Goal: Contribute content: Contribute content

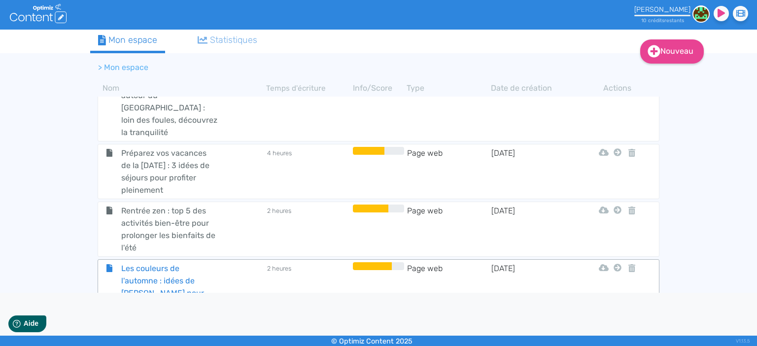
scroll to position [1096, 0]
click at [170, 262] on span "Les couleurs de l'automne : idées de [PERSON_NAME] pour profiter de l'été indien" at bounding box center [169, 286] width 111 height 49
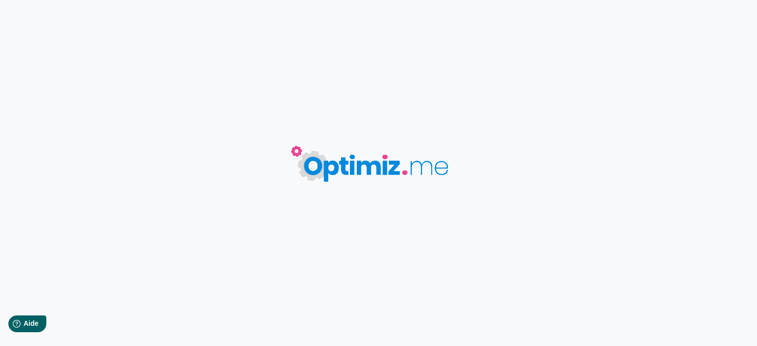
type input "Les couleurs de l'automne : idées de [PERSON_NAME] pour profiter de l'été indien"
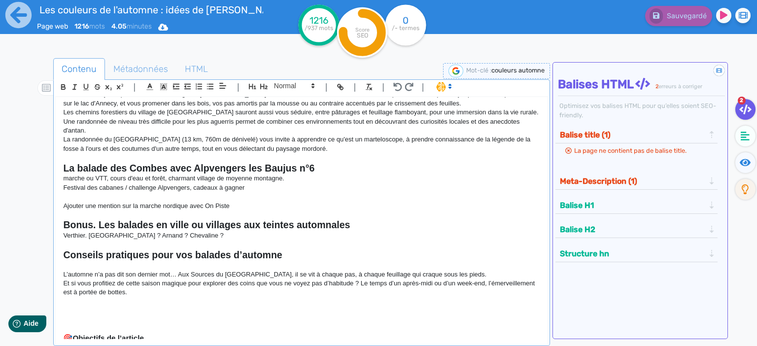
scroll to position [302, 0]
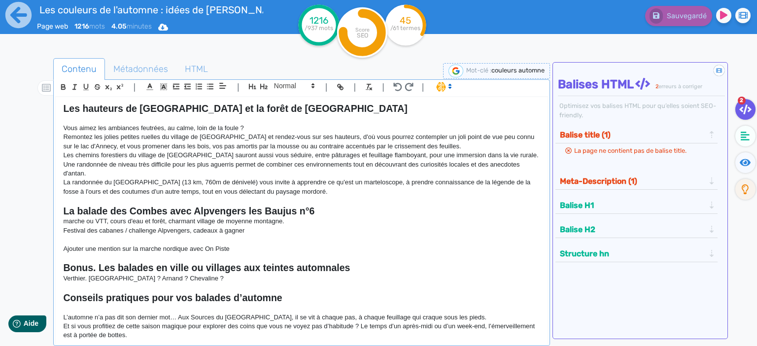
click at [266, 221] on p "marche ou VTT, cours d'eau et forêt, charmant village de moyenne montagne." at bounding box center [301, 221] width 477 height 9
click at [295, 224] on p "marche ou VTT, cours d'eau et forêt, charmant village de moyenne montagne." at bounding box center [301, 221] width 477 height 9
click at [326, 213] on h2 "La balade des Combes avec Alpvengers les Baujus n°6" at bounding box center [301, 210] width 477 height 11
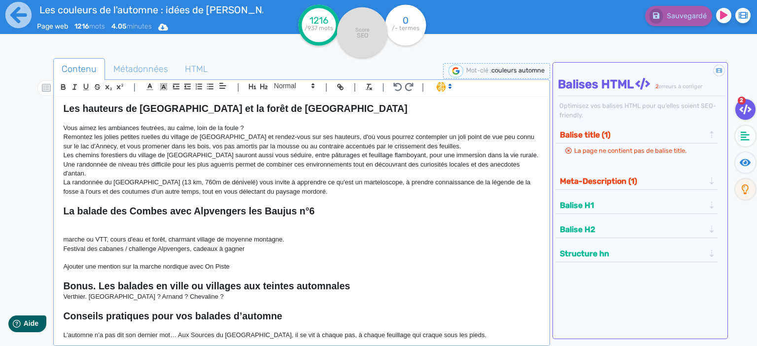
click at [299, 236] on p "marche ou VTT, cours d'eau et forêt, charmant village de moyenne montagne." at bounding box center [301, 239] width 477 height 9
click at [233, 230] on p at bounding box center [301, 230] width 477 height 9
click at [319, 194] on p "La randonnée du [GEOGRAPHIC_DATA] (13 km, 760m de dénivelé) vous invite à appre…" at bounding box center [301, 187] width 477 height 18
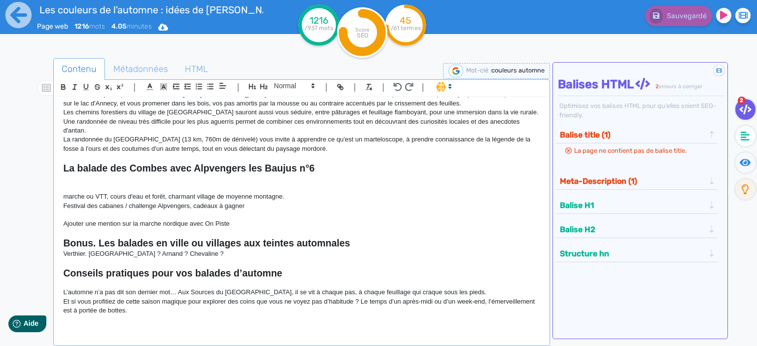
click at [293, 207] on p "Festival des cabanes / challenge Alpvengers, cadeaux à gagner" at bounding box center [301, 205] width 477 height 9
click at [304, 189] on p at bounding box center [301, 187] width 477 height 9
click at [170, 179] on p at bounding box center [301, 178] width 477 height 9
click at [112, 184] on p at bounding box center [301, 187] width 477 height 9
click at [88, 187] on p at bounding box center [301, 187] width 477 height 9
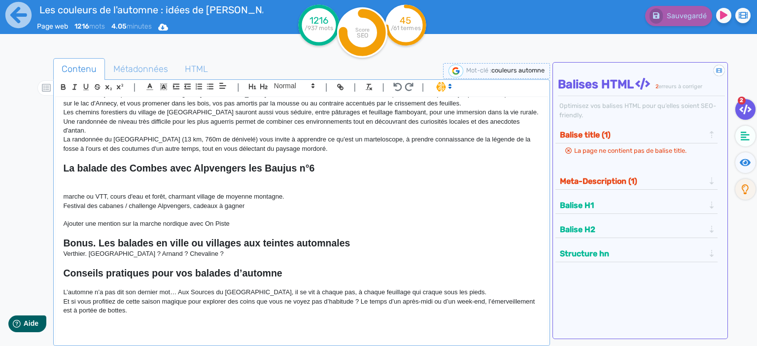
click at [84, 185] on p at bounding box center [301, 187] width 477 height 9
click at [248, 170] on strong "La balade des Combes avec Alpvengers les Baujus n°6" at bounding box center [188, 168] width 251 height 11
click at [141, 189] on p at bounding box center [301, 187] width 477 height 9
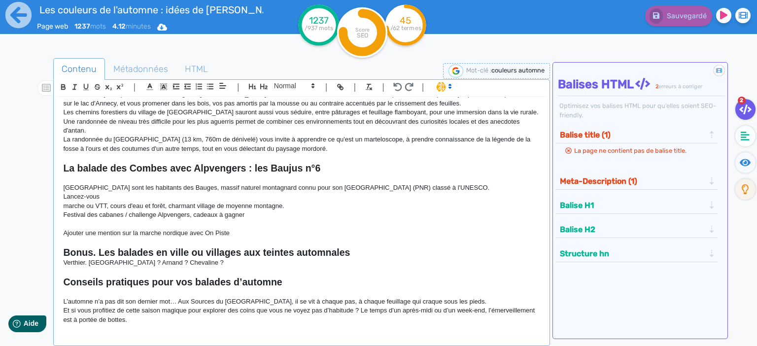
click at [112, 196] on p "Lancez-vous" at bounding box center [301, 196] width 477 height 9
click at [113, 197] on p "Lancez-vous" at bounding box center [301, 196] width 477 height 9
click at [236, 198] on p "Lancez-vous dans le challenge Alpvengers à la découverte" at bounding box center [301, 196] width 477 height 9
click at [242, 195] on p "Lancez-vous dans le challenge Alpvengers à la découverte" at bounding box center [301, 196] width 477 height 9
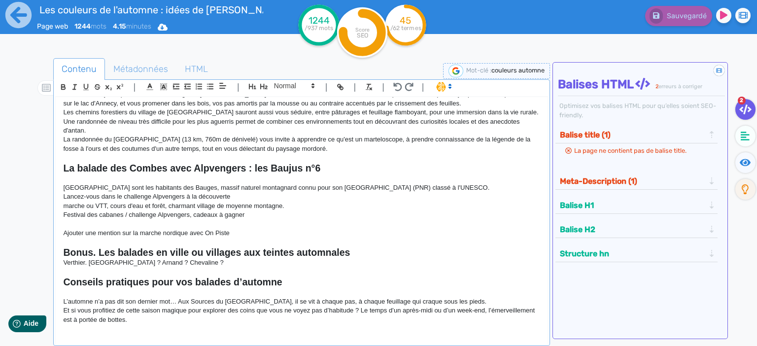
click at [256, 196] on p "Lancez-vous dans le challenge Alpvengers à la découverte" at bounding box center [301, 196] width 477 height 9
click at [254, 196] on p "Lancez-vous dans le challenge Alpvengers à la découverte" at bounding box center [301, 196] width 477 height 9
click at [240, 197] on p "Lancez-vous dans le challenge Alpvengers à la découverte" at bounding box center [301, 196] width 477 height 9
click at [238, 198] on p "Lancez-vous dans le challenge Alpvengers à la découverte" at bounding box center [301, 196] width 477 height 9
click at [247, 197] on p "Lancez-vous dans le challenge Alpvengers à la découverte" at bounding box center [301, 196] width 477 height 9
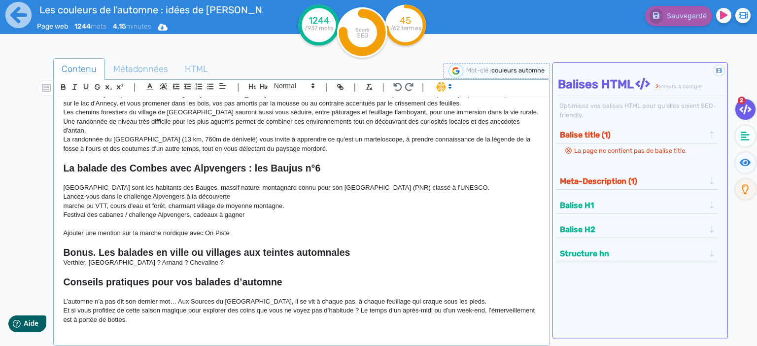
click at [306, 200] on p "Lancez-vous dans le challenge Alpvengers à la découverte" at bounding box center [301, 196] width 477 height 9
click at [302, 216] on p "Festival des cabanes / challenge Alpvengers, cadeaux à gagner" at bounding box center [301, 214] width 477 height 9
click at [284, 194] on p "Lancez-vous dans le challenge Alpvengers à la découverte" at bounding box center [301, 196] width 477 height 9
click at [262, 196] on p "Lancez-vous dans le challenge Alpvengers à la découverte" at bounding box center [301, 196] width 477 height 9
click at [225, 200] on p "Lancez-vous dans le challenge Alpvengers à la découverte" at bounding box center [301, 196] width 477 height 9
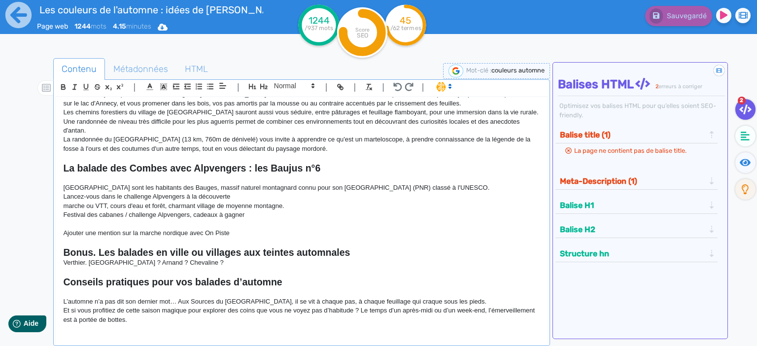
click at [235, 194] on p "Lancez-vous dans le challenge Alpvengers à la découverte" at bounding box center [301, 196] width 477 height 9
click at [257, 196] on p "Lancez-vous dans le challenge Alpvengers à la découverte" at bounding box center [301, 196] width 477 height 9
click at [227, 196] on p "Lancez-vous dans le challenge Alpvengers à la découverte" at bounding box center [301, 196] width 477 height 9
click at [239, 196] on p "Lancez-vous dans le challenge Alpvengers à la découverte" at bounding box center [301, 196] width 477 height 9
click at [245, 195] on p "Lancez-vous dans le challenge Alpvengers à la découverte" at bounding box center [301, 196] width 477 height 9
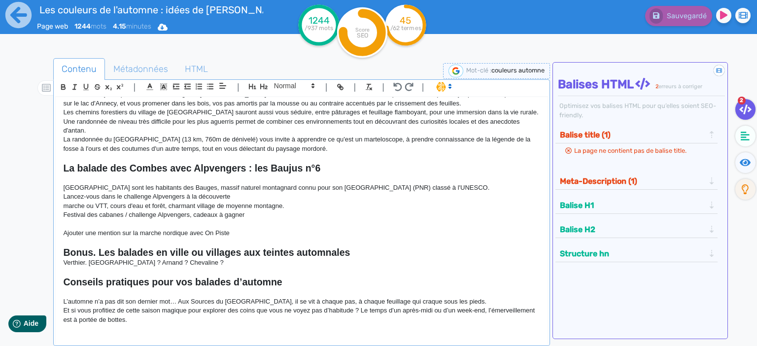
click at [261, 200] on p "Lancez-vous dans le challenge Alpvengers à la découverte" at bounding box center [301, 196] width 477 height 9
click at [240, 200] on p "Lancez-vous dans le challenge Alpvengers à la découverte" at bounding box center [301, 196] width 477 height 9
click at [230, 201] on p "Lancez-vous dans le challenge Alpvengers à la découverte" at bounding box center [301, 196] width 477 height 9
click at [180, 202] on p "marche ou VTT, cours d'eau et forêt, charmant village de moyenne montagne." at bounding box center [301, 205] width 477 height 9
click at [158, 193] on p "Lancez-vous dans le challenge Alpvengers à la découverte" at bounding box center [301, 196] width 477 height 9
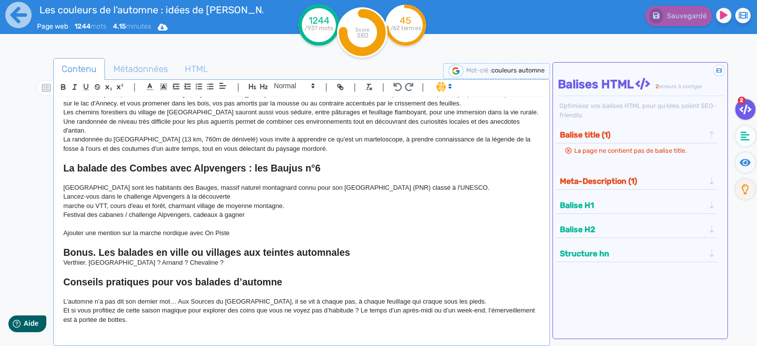
click at [216, 192] on p "[GEOGRAPHIC_DATA] sont les habitants des Bauges, massif naturel montagnard conn…" at bounding box center [301, 187] width 477 height 9
click at [243, 195] on p "Lancez-vous dans le challenge Alpvengers à la découverte" at bounding box center [301, 196] width 477 height 9
click at [247, 199] on p "Lancez-vous dans le challenge Alpvengers à la découverte" at bounding box center [301, 196] width 477 height 9
click at [240, 195] on p "Lancez-vous dans le challenge Alpvengers à la découverte" at bounding box center [301, 196] width 477 height 9
click at [239, 197] on p "Lancez-vous dans le challenge Alpvengers à la découverte" at bounding box center [301, 196] width 477 height 9
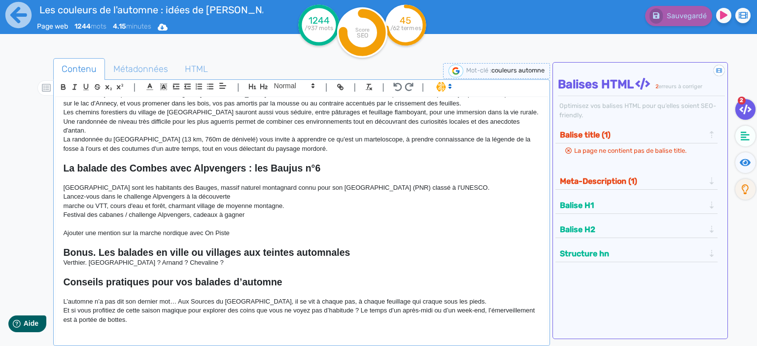
click at [243, 192] on p "Lancez-vous dans le challenge Alpvengers à la découverte" at bounding box center [301, 196] width 477 height 9
click at [244, 193] on p "Lancez-vous dans le challenge Alpvengers à la découverte" at bounding box center [301, 196] width 477 height 9
click at [255, 195] on p "Lancez-vous dans le challenge Alpvengers à la découverte" at bounding box center [301, 196] width 477 height 9
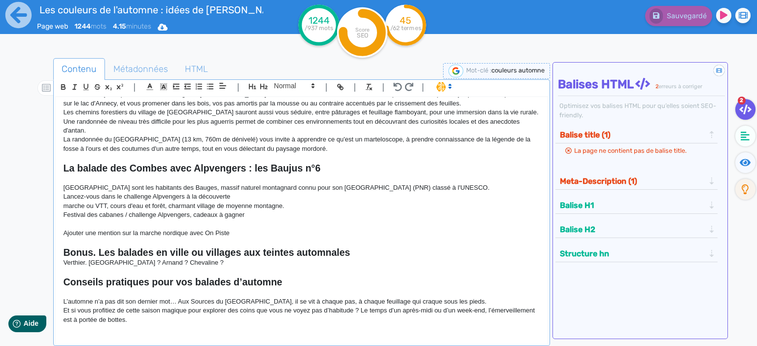
click at [255, 195] on p "Lancez-vous dans le challenge Alpvengers à la découverte" at bounding box center [301, 196] width 477 height 9
click at [238, 198] on p "Lancez-vous dans le challenge Alpvengers à la découverte" at bounding box center [301, 196] width 477 height 9
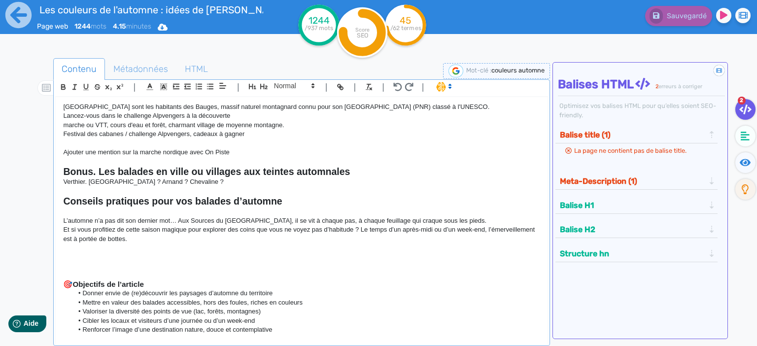
scroll to position [340, 0]
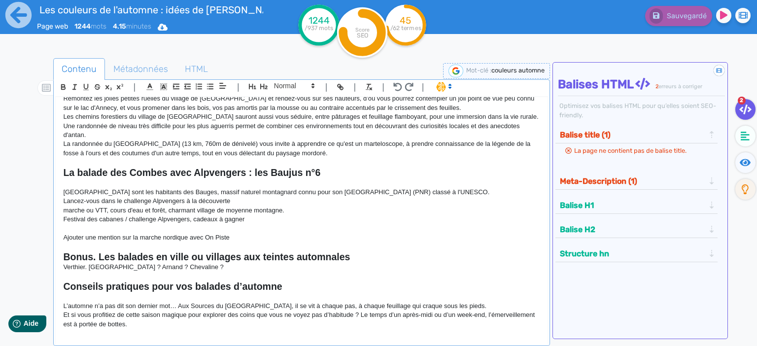
click at [245, 198] on p "Lancez-vous dans le challenge Alpvengers à la découverte" at bounding box center [301, 201] width 477 height 9
click at [289, 196] on p "[GEOGRAPHIC_DATA] sont les habitants des Bauges, massif naturel montagnard conn…" at bounding box center [301, 192] width 477 height 9
click at [244, 198] on p "Lancez-vous dans le challenge Alpvengers à la découverte" at bounding box center [301, 201] width 477 height 9
click at [291, 201] on p "Lancez-vous dans le challenge Alpvengers à la découverte" at bounding box center [301, 201] width 477 height 9
click at [411, 207] on p "marche ou VTT, cours d'eau et forêt, charmant village de moyenne montagne." at bounding box center [301, 210] width 477 height 9
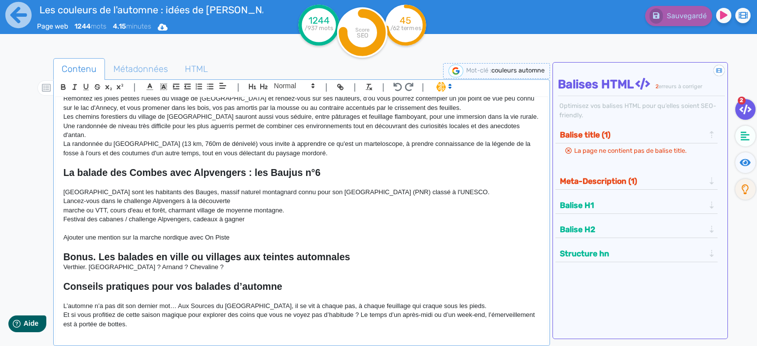
click at [344, 190] on p "[GEOGRAPHIC_DATA] sont les habitants des Bauges, massif naturel montagnard conn…" at bounding box center [301, 192] width 477 height 9
click at [321, 197] on p "Lancez-vous dans le challenge Alpvengers à la découverte" at bounding box center [301, 201] width 477 height 9
click at [349, 199] on p "Lancez-vous dans le challenge Alpvengers à la découverte" at bounding box center [301, 201] width 477 height 9
click at [298, 202] on p "Lancez-vous dans le challenge Alpvengers à la découverte" at bounding box center [301, 201] width 477 height 9
click at [297, 202] on p "Lancez-vous dans le challenge Alpvengers à la découverte" at bounding box center [301, 201] width 477 height 9
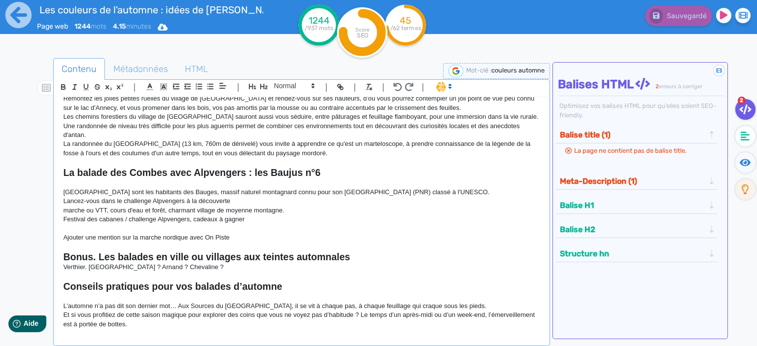
click at [279, 202] on p "Lancez-vous dans le challenge Alpvengers à la découverte" at bounding box center [301, 201] width 477 height 9
click at [251, 197] on p "Lancez-vous dans le challenge Alpvengers à la découverte" at bounding box center [301, 201] width 477 height 9
click at [234, 200] on p "Lancez-vous dans le challenge Alpvengers à la découverte" at bounding box center [301, 201] width 477 height 9
click at [101, 198] on p "Lancez-vous dans le challenge Alpvengers à la découverte" at bounding box center [301, 201] width 477 height 9
click at [314, 199] on p "Lancez-vous à la découverte de cet environnement naturel avec le challenge Alpv…" at bounding box center [301, 201] width 477 height 9
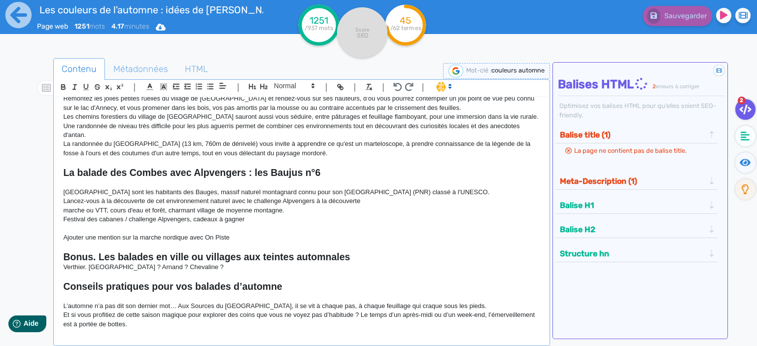
drag, startPoint x: 373, startPoint y: 198, endPoint x: 316, endPoint y: 200, distance: 57.2
click at [316, 200] on p "Lancez-vous à la découverte de cet environnement naturel avec le challenge Alpv…" at bounding box center [301, 201] width 477 height 9
click at [393, 213] on p "marche ou VTT, cours d'eau et forêt, charmant village de moyenne montagne." at bounding box center [301, 210] width 477 height 9
click at [327, 200] on p "Lancez-vous à la découverte de cet environnement naturel avec le challenge Alpv…" at bounding box center [301, 201] width 477 height 9
click at [371, 204] on p "Lancez-vous à la découverte de cet environnement naturel avec le challenge Alpv…" at bounding box center [301, 201] width 477 height 9
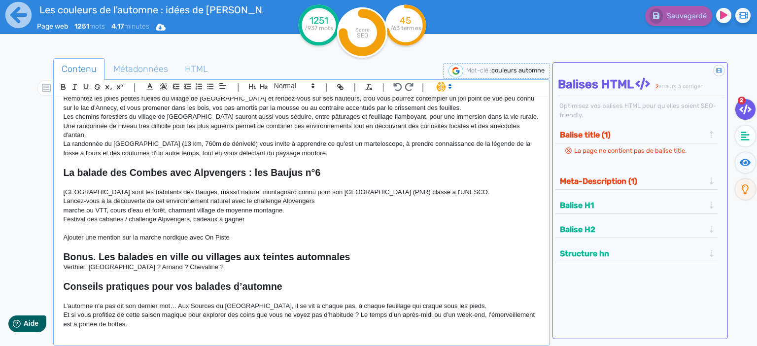
click at [341, 203] on p "Lancez-vous à la découverte de cet environnement naturel avec le challenge Alpv…" at bounding box center [301, 201] width 477 height 9
click at [321, 201] on p "Lancez-vous à la découverte de cet environnement naturel avec le challenge Alpv…" at bounding box center [301, 201] width 477 height 9
click at [338, 201] on p "Lancez-vous à la découverte de cet environnement naturel avec le challenge Alpv…" at bounding box center [301, 201] width 477 height 9
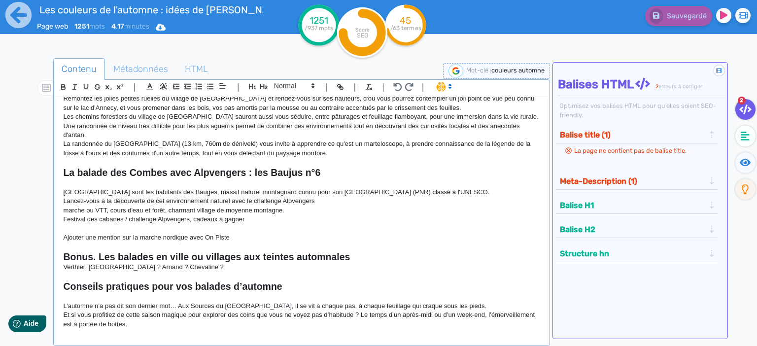
click at [328, 206] on p "marche ou VTT, cours d'eau et forêt, charmant village de moyenne montagne." at bounding box center [301, 210] width 477 height 9
click at [341, 201] on p "Lancez-vous à la découverte de cet environnement naturel avec le challenge Alpv…" at bounding box center [301, 201] width 477 height 9
click at [335, 201] on p "Lancez-vous à la découverte de cet environnement naturel avec le challenge Alpv…" at bounding box center [301, 201] width 477 height 9
click at [322, 199] on p "Lancez-vous à la découverte de cet environnement naturel avec le challenge Alpv…" at bounding box center [301, 201] width 477 height 9
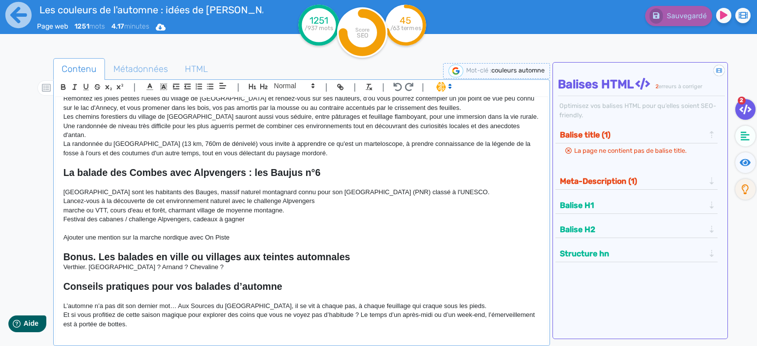
click at [320, 200] on p "Lancez-vous à la découverte de cet environnement naturel avec le challenge Alpv…" at bounding box center [301, 201] width 477 height 9
click at [340, 206] on p "marche ou VTT, cours d'eau et forêt, charmant village de moyenne montagne." at bounding box center [301, 210] width 477 height 9
click at [326, 201] on p "Lancez-vous à la découverte de cet environnement naturel avec le challenge Alpv…" at bounding box center [301, 201] width 477 height 9
click at [314, 200] on p "Lancez-vous à la découverte de cet environnement naturel avec le challenge Alpv…" at bounding box center [301, 201] width 477 height 9
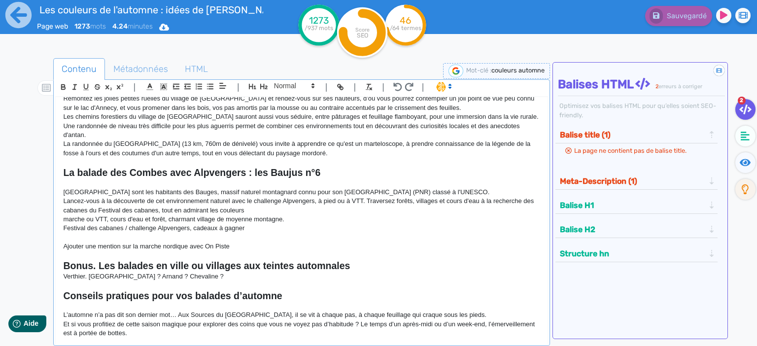
click at [422, 202] on p "Lancez-vous à la découverte de cet environnement naturel avec le challenge Alpv…" at bounding box center [301, 206] width 477 height 18
click at [240, 214] on p "Lancez-vous à la découverte de cet environnement naturel avec le challenge Alpv…" at bounding box center [301, 206] width 477 height 18
click at [259, 213] on p "Lancez-vous à la découverte de cet environnement naturel avec le challenge Alpv…" at bounding box center [301, 206] width 477 height 18
click at [367, 199] on p "Lancez-vous à la découverte de cet environnement naturel avec le challenge Alpv…" at bounding box center [301, 206] width 477 height 18
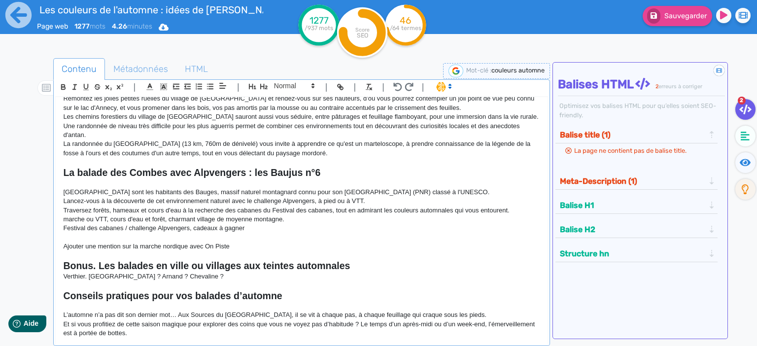
click at [330, 224] on p "Festival des cabanes / challenge Alpvengers, cadeaux à gagner" at bounding box center [301, 228] width 477 height 9
click at [156, 210] on p "Traversez forêts, hameaux et cours d'eau à la recherche des cabanes du Festival…" at bounding box center [301, 210] width 477 height 9
click at [109, 204] on p "Lancez-vous à la découverte de cet environnement naturel avec le challenge Alpv…" at bounding box center [301, 201] width 477 height 9
click at [291, 204] on p "Lancez-vous à la découverte de cet environnement naturel avec le challenge Alpv…" at bounding box center [301, 201] width 477 height 9
click at [315, 222] on p "marche ou VTT, cours d'eau et forêt, charmant village de moyenne montagne." at bounding box center [301, 219] width 477 height 9
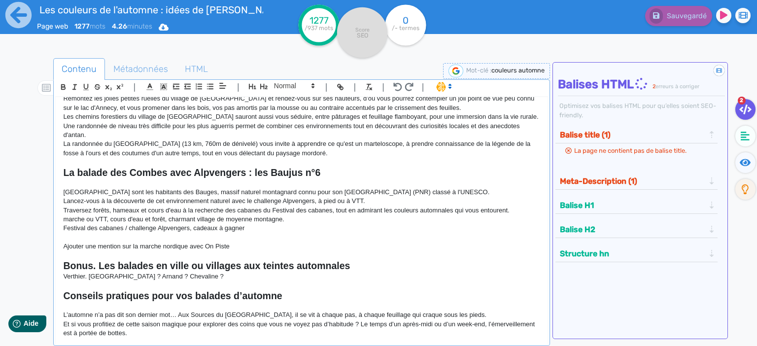
click at [409, 213] on p "Traversez forêts, hameaux et cours d'eau à la recherche des cabanes du Festival…" at bounding box center [301, 210] width 477 height 9
click at [400, 222] on p "marche ou VTT, cours d'eau et forêt, charmant village de moyenne montagne." at bounding box center [301, 219] width 477 height 9
drag, startPoint x: 508, startPoint y: 217, endPoint x: 15, endPoint y: 216, distance: 492.7
click at [56, 216] on div "Les couleurs de l'automne : idées de [PERSON_NAME] pour profiter de l'été indie…" at bounding box center [302, 218] width 492 height 242
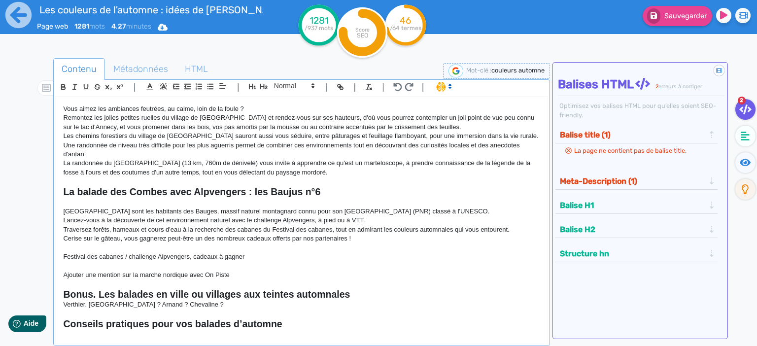
scroll to position [383, 0]
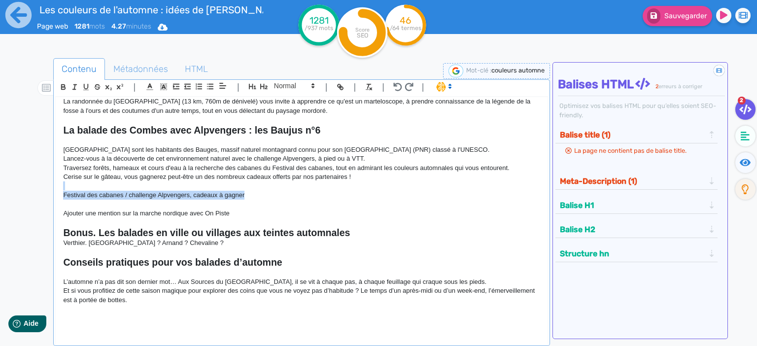
drag, startPoint x: 254, startPoint y: 197, endPoint x: 44, endPoint y: 189, distance: 210.5
click at [56, 189] on div "Les couleurs de l'automne : idées de [PERSON_NAME] pour profiter de l'été indie…" at bounding box center [302, 218] width 492 height 242
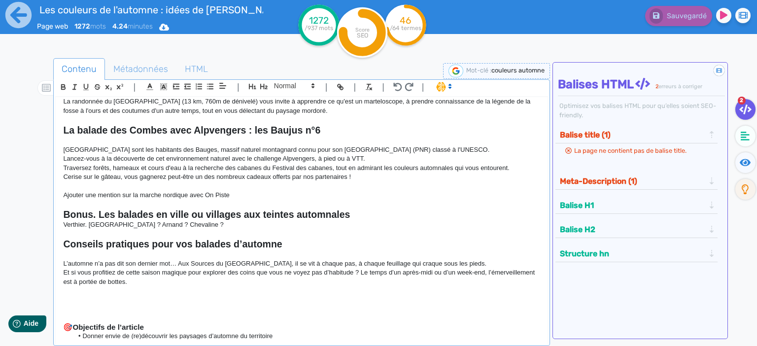
click at [371, 182] on p at bounding box center [301, 185] width 477 height 9
click at [373, 168] on p "Traversez forêts, hameaux et cours d'eau à la recherche des cabanes du Festival…" at bounding box center [301, 168] width 477 height 9
click at [371, 174] on p "Cerise sur le gâteau, vous gagnerez peut-être un des nombreux cadeaux offerts p…" at bounding box center [301, 176] width 477 height 9
click at [185, 188] on p at bounding box center [301, 185] width 477 height 9
click at [161, 155] on p "Lancez-vous à la découverte de cet environnement naturel avec le challenge Alpv…" at bounding box center [301, 158] width 477 height 9
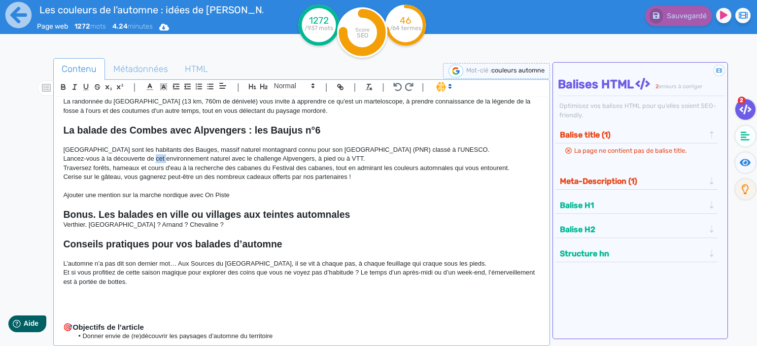
click at [161, 155] on p "Lancez-vous à la découverte de cet environnement naturel avec le challenge Alpv…" at bounding box center [301, 158] width 477 height 9
click at [318, 173] on p "Cerise sur le gâteau, vous gagnerez peut-être un des nombreux cadeaux offerts p…" at bounding box center [301, 176] width 477 height 9
click at [406, 168] on p "Traversez forêts, hameaux et cours d'eau à la recherche des cabanes du Festival…" at bounding box center [301, 168] width 477 height 9
click at [340, 168] on p "Traversez forêts, hameaux et cours d'eau à la recherche des cabanes du Festival…" at bounding box center [301, 168] width 477 height 9
click at [373, 160] on p "Lancez-vous à la découverte de leur environnement naturel avec le challenge Alp…" at bounding box center [301, 158] width 477 height 9
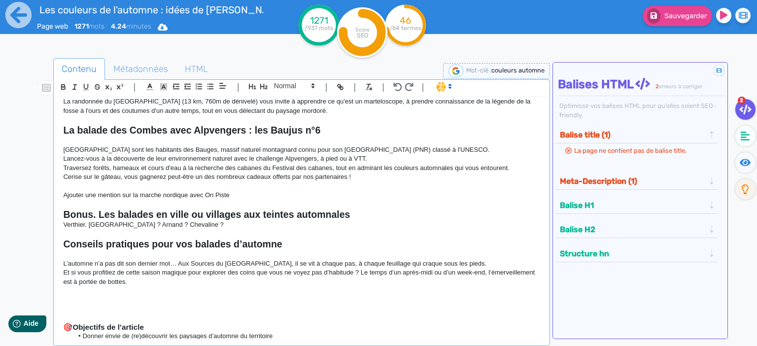
click at [366, 178] on p "Cerise sur le gâteau, vous gagnerez peut-être un des nombreux cadeaux offerts p…" at bounding box center [301, 176] width 477 height 9
click at [400, 178] on p "Cerise sur le gâteau, vous gagnerez peut-être un des nombreux cadeaux offerts p…" at bounding box center [301, 176] width 477 height 9
click at [389, 156] on p "Lancez-vous à la découverte de leur environnement naturel avec le challenge Alp…" at bounding box center [301, 158] width 477 height 9
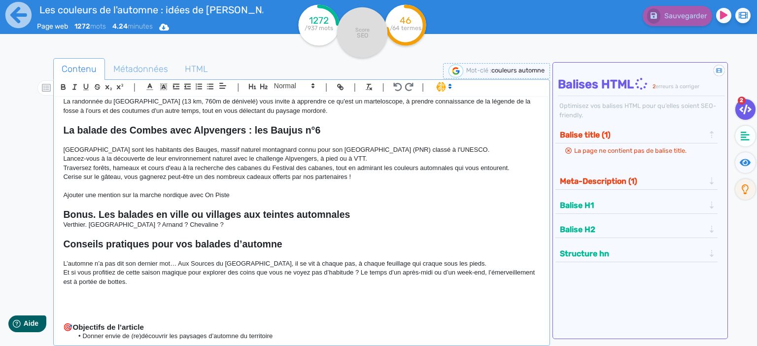
click at [418, 151] on p "[GEOGRAPHIC_DATA] sont les habitants des Bauges, massif naturel montagnard conn…" at bounding box center [301, 149] width 477 height 9
click at [423, 149] on p "[GEOGRAPHIC_DATA] sont les habitants des Bauges, massif naturel montagnard conn…" at bounding box center [301, 149] width 477 height 9
click at [420, 149] on p "[GEOGRAPHIC_DATA] sont les habitants des Bauges, massif naturel montagnard conn…" at bounding box center [301, 149] width 477 height 9
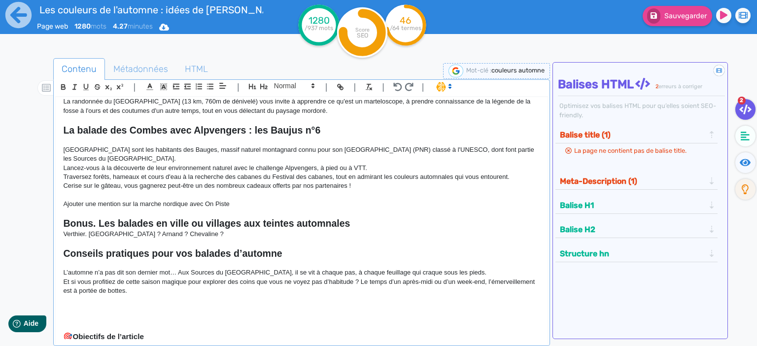
click at [341, 164] on p "Lancez-vous à la découverte de leur environnement naturel avec le challenge Alp…" at bounding box center [301, 168] width 477 height 9
click at [381, 168] on p "Lancez-vous à la découverte de leur environnement naturel avec le challenge Alp…" at bounding box center [301, 168] width 477 height 9
click at [360, 163] on p "[GEOGRAPHIC_DATA] sont les habitants des Bauges, massif naturel montagnard conn…" at bounding box center [301, 154] width 477 height 18
click at [343, 167] on p "Lancez-vous à la découverte de leur environnement naturel avec le challenge Alp…" at bounding box center [301, 168] width 477 height 9
click at [377, 168] on p "Lancez-vous à la découverte de leur environnement naturel avec le challenge Alp…" at bounding box center [301, 168] width 477 height 9
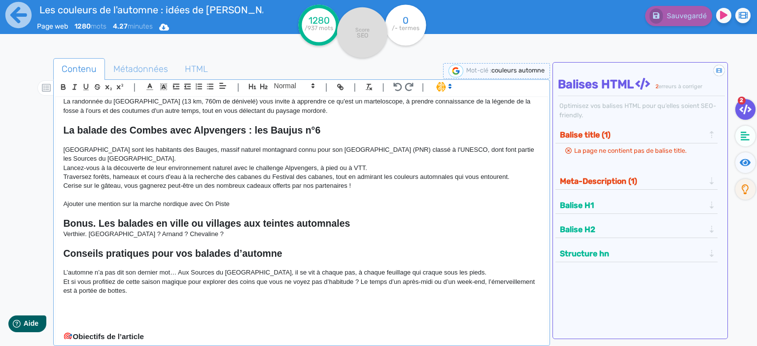
click at [88, 178] on p "Traversez forêts, hameaux et cours d'eau à la recherche des cabanes du Festival…" at bounding box center [301, 176] width 477 height 9
click at [146, 177] on p "Traversez forêts, hameaux et cours d'eau à la recherche des cabanes du Festival…" at bounding box center [301, 176] width 477 height 9
click at [249, 175] on p "Traversez forêts, hameaux et cours d'eau à la recherche des cabanes du Festival…" at bounding box center [301, 176] width 477 height 9
click at [379, 175] on p "Traversez forêts, hameaux et cours d'eau à la recherche des cabanes du Festival…" at bounding box center [301, 176] width 477 height 9
click at [507, 176] on p "Traversez forêts, hameaux et cours d'eau à la recherche des cabanes du Festival…" at bounding box center [301, 176] width 477 height 9
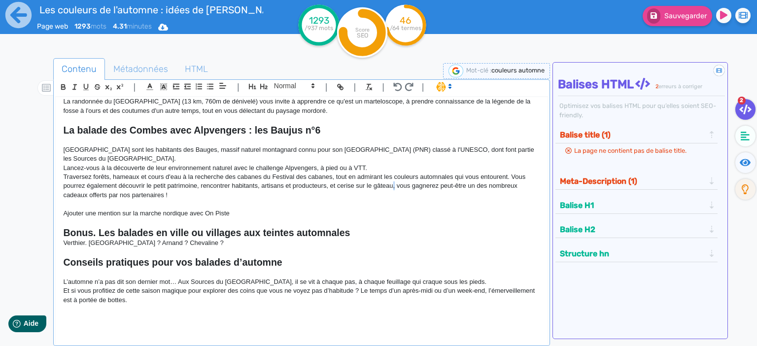
click at [395, 186] on p "Traversez forêts, hameaux et cours d'eau à la recherche des cabanes du Festival…" at bounding box center [301, 185] width 477 height 27
click at [361, 201] on p at bounding box center [301, 204] width 477 height 9
click at [215, 193] on p "Traversez forêts, hameaux et cours d'eau à la recherche des cabanes du Festival…" at bounding box center [301, 185] width 477 height 27
click at [149, 210] on p "Ajouter une mention sur la marche nordique avec On Piste" at bounding box center [301, 213] width 477 height 9
click at [103, 205] on p at bounding box center [301, 204] width 477 height 9
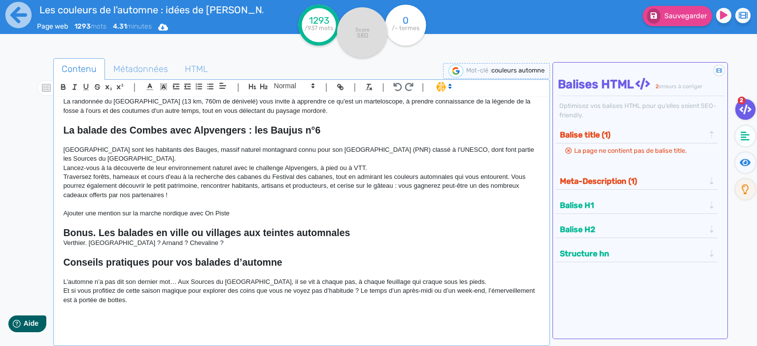
click at [171, 195] on p "Traversez forêts, hameaux et cours d'eau à la recherche des cabanes du Festival…" at bounding box center [301, 185] width 477 height 27
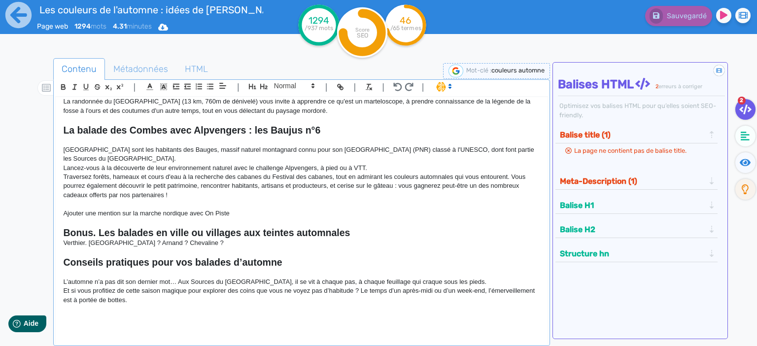
click at [173, 198] on p "Traversez forêts, hameaux et cours d'eau à la recherche des cabanes du Festival…" at bounding box center [301, 185] width 477 height 27
click at [356, 165] on p "Lancez-vous à la découverte de leur environnement naturel avec le challenge Alp…" at bounding box center [301, 168] width 477 height 9
click at [357, 165] on p "Lancez-vous à la découverte de leur environnement naturel avec le challenge Alp…" at bounding box center [301, 168] width 477 height 9
drag, startPoint x: 347, startPoint y: 167, endPoint x: 337, endPoint y: 167, distance: 10.3
click at [337, 167] on p "Lancez-vous à la découverte de leur environnement naturel avec le challenge Alp…" at bounding box center [301, 168] width 477 height 9
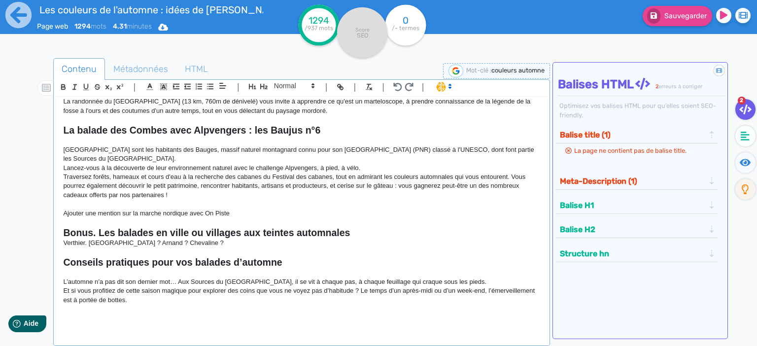
click at [360, 170] on p "Lancez-vous à la découverte de leur environnement naturel avec le challenge Alp…" at bounding box center [301, 168] width 477 height 9
click at [358, 170] on p "Lancez-vous à la découverte de leur environnement naturel avec le challenge Alp…" at bounding box center [301, 168] width 477 height 9
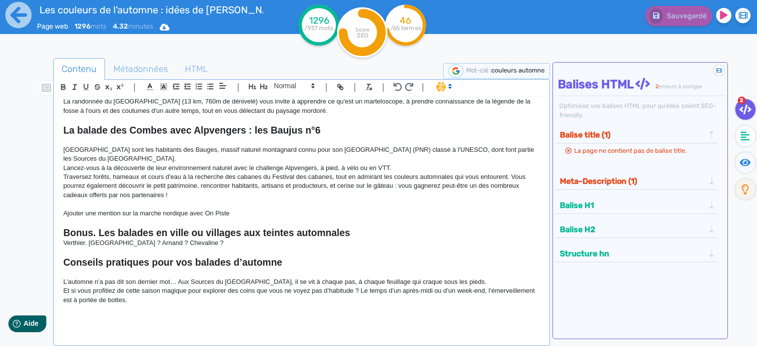
click at [182, 176] on p "Traversez forêts, hameaux et cours d'eau à la recherche des cabanes du Festival…" at bounding box center [301, 185] width 477 height 27
click at [393, 162] on p "[GEOGRAPHIC_DATA] sont les habitants des Bauges, massif naturel montagnard conn…" at bounding box center [301, 154] width 477 height 18
click at [390, 167] on p "Lancez-vous à la découverte de leur environnement naturel avec le challenge Alp…" at bounding box center [301, 168] width 477 height 9
click at [390, 170] on p "Lancez-vous à la découverte de leur environnement naturel avec le challenge Alp…" at bounding box center [301, 168] width 477 height 9
click at [398, 168] on p "Lancez-vous à la découverte de leur environnement naturel avec le challenge Alp…" at bounding box center [301, 168] width 477 height 9
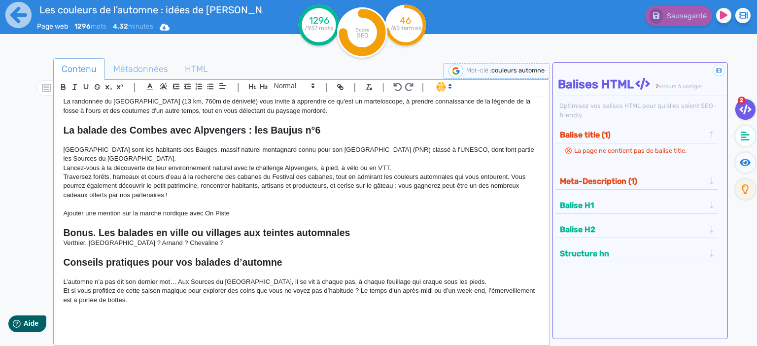
click at [64, 176] on p "Traversez forêts, hameaux et cours d'eau à la recherche des cabanes du Festival…" at bounding box center [301, 185] width 477 height 27
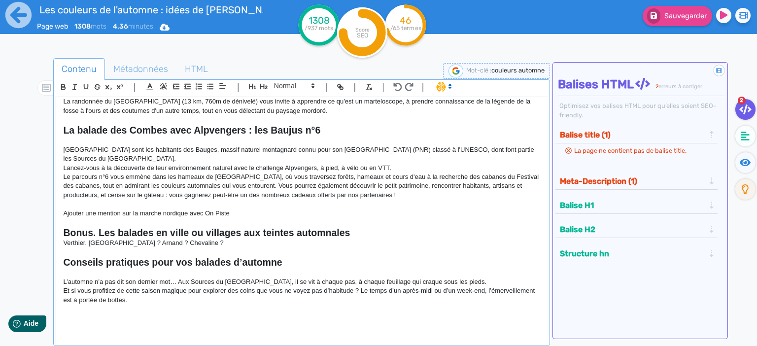
click at [326, 179] on p "Le parcours n°6 vous emmène dans les hameaux de [GEOGRAPHIC_DATA], où vous trav…" at bounding box center [301, 185] width 477 height 27
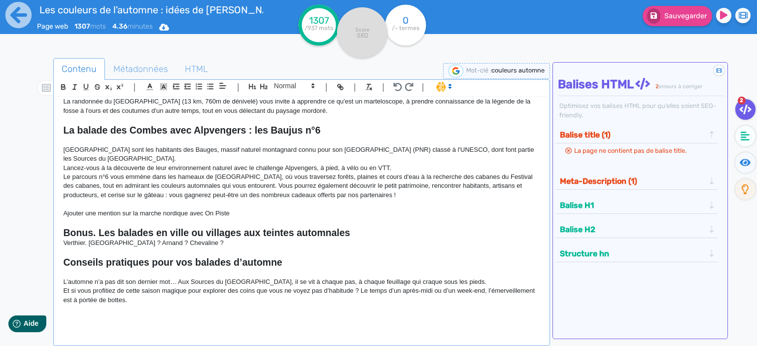
click at [445, 180] on p "Le parcours n°6 vous emmène dans les hameaux de [GEOGRAPHIC_DATA], où vous trav…" at bounding box center [301, 185] width 477 height 27
click at [395, 173] on p "Le parcours n°6 vous emmène dans les hameaux de [GEOGRAPHIC_DATA], où vous trav…" at bounding box center [301, 185] width 477 height 27
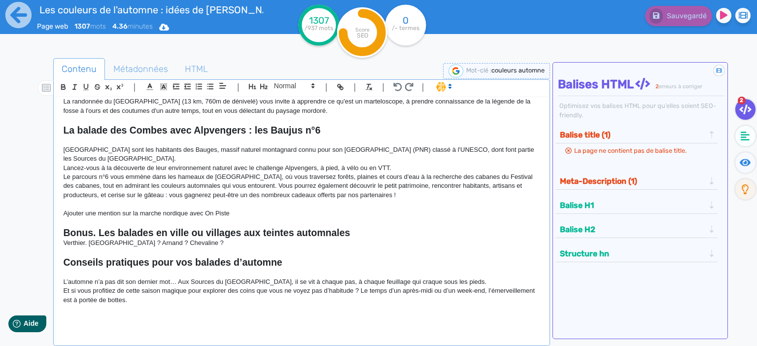
click at [294, 178] on p "Le parcours n°6 vous emmène dans les hameaux de [GEOGRAPHIC_DATA], où vous trav…" at bounding box center [301, 185] width 477 height 27
click at [314, 179] on p "Le parcours n°6 vous emmène dans les hameaux de [GEOGRAPHIC_DATA], où vous trav…" at bounding box center [301, 185] width 477 height 27
click at [279, 176] on p "Le parcours n°6 vous emmène dans les hameaux de [GEOGRAPHIC_DATA], où vous trav…" at bounding box center [301, 185] width 477 height 27
click at [237, 182] on p "Le parcours n°6 vous emmène dans les hameaux de [GEOGRAPHIC_DATA], où vous trav…" at bounding box center [301, 185] width 477 height 27
click at [240, 186] on p "Le parcours n°6 vous emmène dans les hameaux de [GEOGRAPHIC_DATA], où vous trav…" at bounding box center [301, 185] width 477 height 27
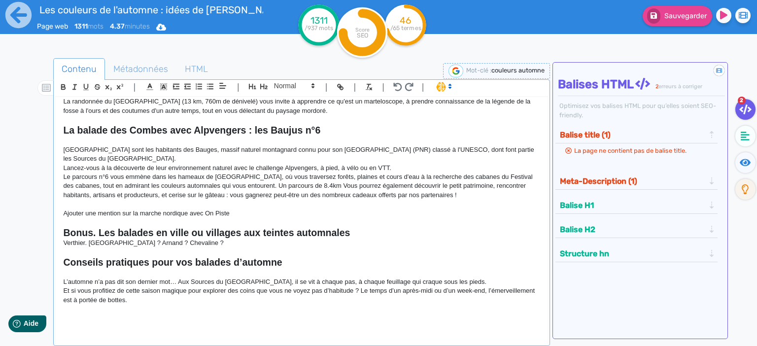
click at [274, 183] on p "Le parcours n°6 vous emmène dans les hameaux de [GEOGRAPHIC_DATA], où vous trav…" at bounding box center [301, 185] width 477 height 27
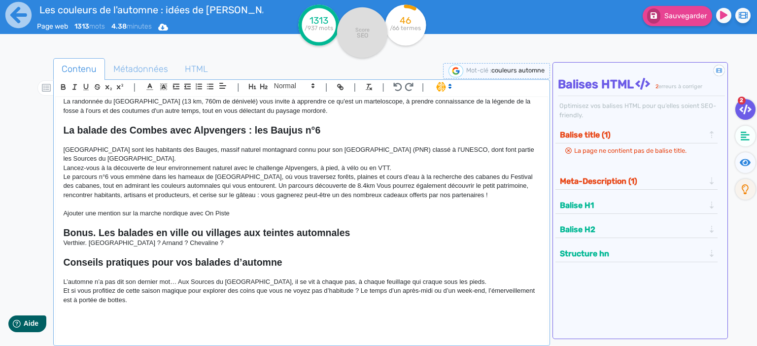
click at [345, 185] on p "Le parcours n°6 vous emmène dans les hameaux de [GEOGRAPHIC_DATA], où vous trav…" at bounding box center [301, 185] width 477 height 27
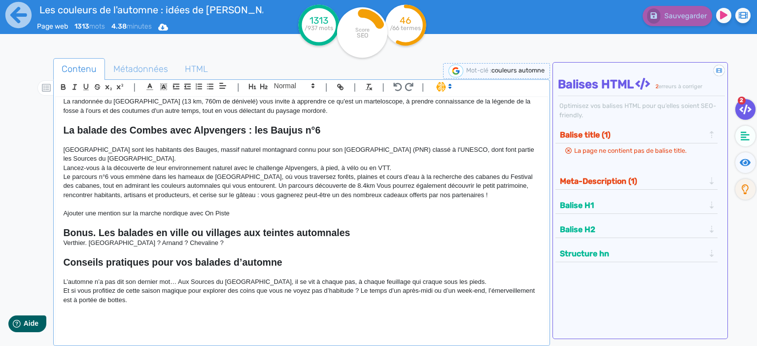
click at [335, 185] on p "Le parcours n°6 vous emmène dans les hameaux de [GEOGRAPHIC_DATA], où vous trav…" at bounding box center [301, 185] width 477 height 27
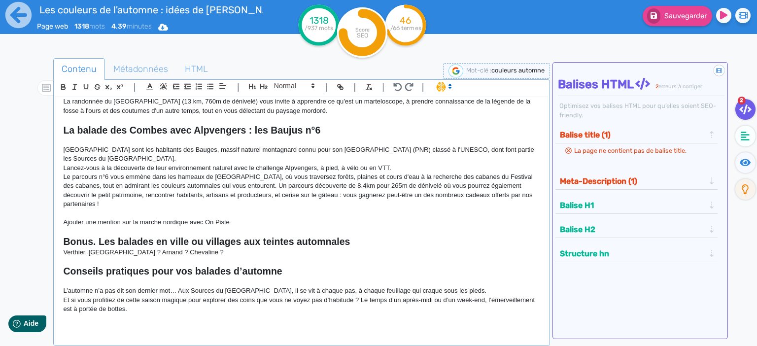
click at [495, 184] on p "Le parcours n°6 vous emmène dans les hameaux de [GEOGRAPHIC_DATA], où vous trav…" at bounding box center [301, 190] width 477 height 36
click at [296, 209] on p at bounding box center [301, 213] width 477 height 9
click at [416, 218] on p "Ajouter une mention sur la marche nordique avec On Piste" at bounding box center [301, 222] width 477 height 9
click at [250, 194] on p "Le parcours n°6 vous emmène dans les hameaux de [GEOGRAPHIC_DATA], où vous trav…" at bounding box center [301, 190] width 477 height 36
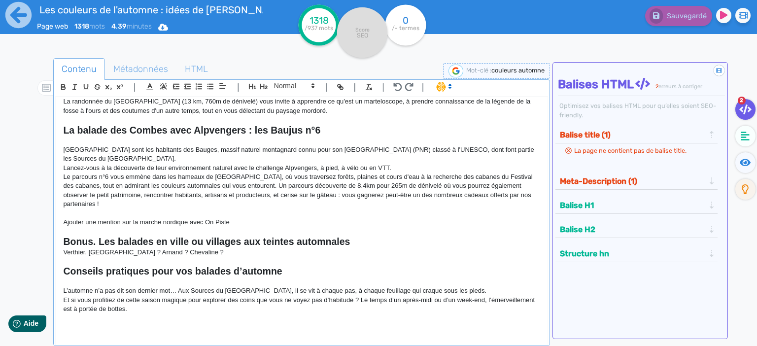
click at [266, 187] on p "Le parcours n°6 vous emmène dans les hameaux de [GEOGRAPHIC_DATA], où vous trav…" at bounding box center [301, 190] width 477 height 36
click at [259, 186] on p "Le parcours n°6 vous emmène dans les hameaux de [GEOGRAPHIC_DATA], où vous trav…" at bounding box center [301, 190] width 477 height 36
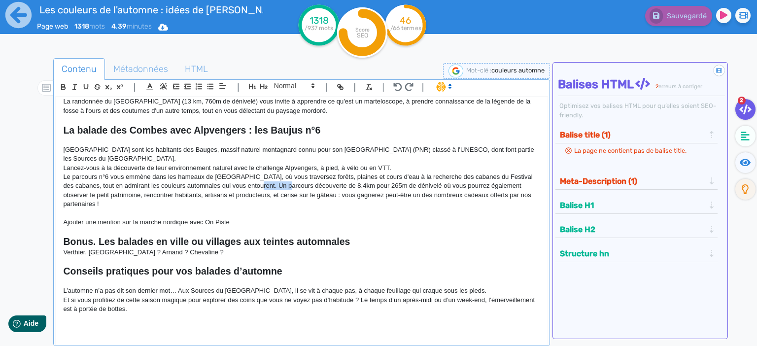
drag, startPoint x: 246, startPoint y: 186, endPoint x: 274, endPoint y: 187, distance: 28.6
click at [274, 187] on p "Le parcours n°6 vous emmène dans les hameaux de [GEOGRAPHIC_DATA], où vous trav…" at bounding box center [301, 190] width 477 height 36
click at [411, 191] on p "Le parcours n°6 vous emmène dans les hameaux de [GEOGRAPHIC_DATA], où vous trav…" at bounding box center [301, 190] width 477 height 36
click at [466, 209] on p at bounding box center [301, 213] width 477 height 9
click at [218, 209] on p at bounding box center [301, 213] width 477 height 9
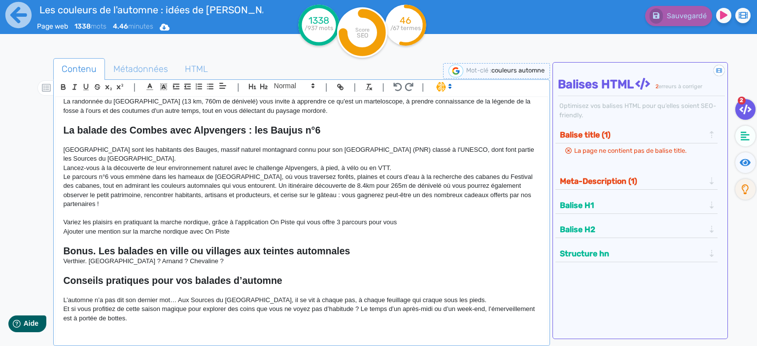
click at [261, 227] on p "Ajouter une mention sur la marche nordique avec On Piste" at bounding box center [301, 231] width 477 height 9
click at [233, 227] on p "Ajouter une mention sur la marche nordique avec On Piste" at bounding box center [301, 231] width 477 height 9
click at [208, 218] on p "Variez les plaisirs en pratiquant la marche nordique, grâce à l'application On …" at bounding box center [301, 222] width 477 height 9
click at [133, 218] on p "Variez les plaisirs en pratiquant la marche nordique, grâce à l'application On …" at bounding box center [301, 222] width 477 height 9
click at [121, 218] on p "Variez les plaisirs en pratiquant la marche nordique, grâce à l'application On …" at bounding box center [301, 222] width 477 height 9
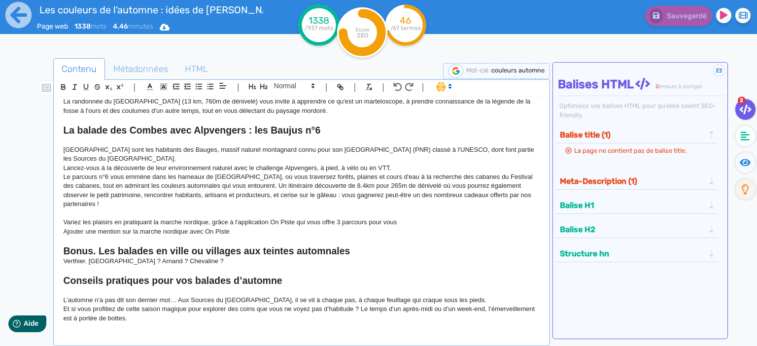
click at [296, 209] on p at bounding box center [301, 213] width 477 height 9
click at [63, 218] on p "Variez les plaisirs en pratiquant la marche nordique, grâce à l'application On …" at bounding box center [301, 222] width 477 height 9
click at [115, 218] on p "Variez les plaisirs en pratiquant la marche nordique, grâce à l'application On …" at bounding box center [301, 222] width 477 height 9
click at [292, 218] on p "Variez les plaisirs ! Vous pouvez aussi explorer ce parcours en marche nordique…" at bounding box center [301, 222] width 477 height 9
click at [377, 218] on p "Variez les plaisirs ! Vous pouvez aussi explorer ce parcours en marche nordique…" at bounding box center [301, 222] width 477 height 9
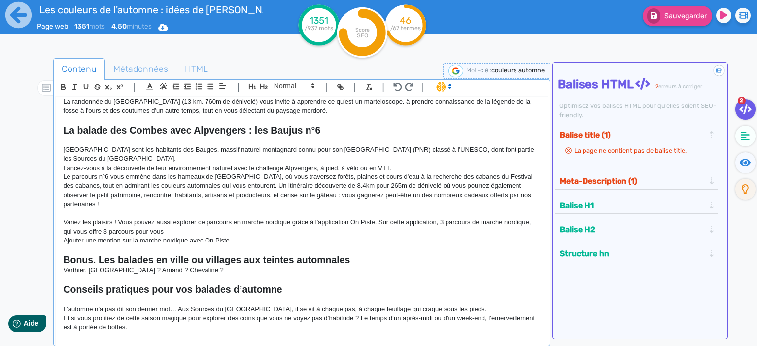
click at [439, 218] on p "Variez les plaisirs ! Vous pouvez aussi explorer ce parcours en marche nordique…" at bounding box center [301, 227] width 477 height 18
click at [113, 222] on p "Variez les plaisirs ! Vous pouvez aussi explorer ce parcours en marche nordique…" at bounding box center [301, 227] width 477 height 18
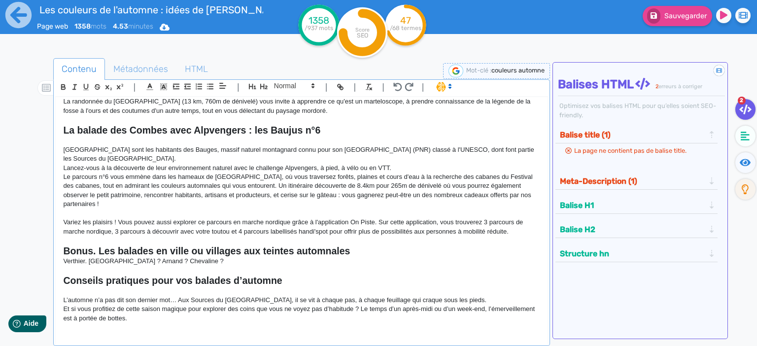
click at [204, 257] on p "Verthier. [GEOGRAPHIC_DATA] ? Arnand ? Chevaline ?" at bounding box center [301, 261] width 477 height 9
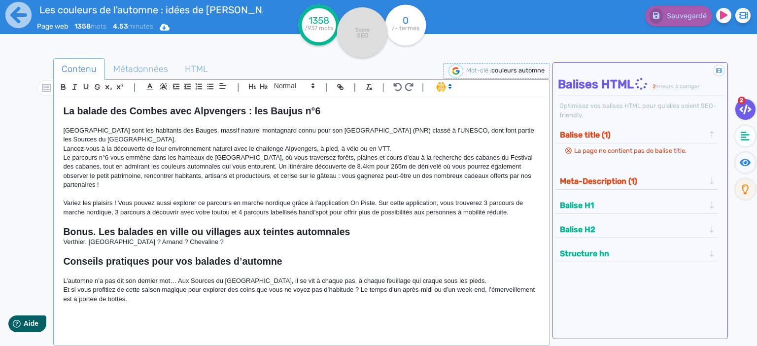
scroll to position [340, 0]
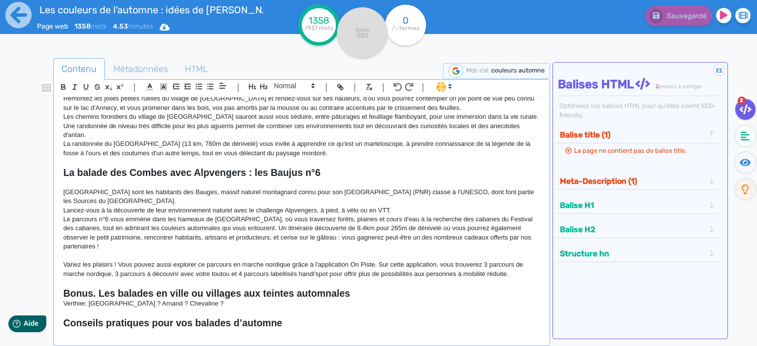
click at [59, 293] on div "Les couleurs de l'automne : idées de [PERSON_NAME] pour profiter de l'été indie…" at bounding box center [302, 218] width 492 height 242
click at [171, 299] on p "Verthier. [GEOGRAPHIC_DATA] ? Arnand ? Chevaline ?" at bounding box center [301, 303] width 477 height 9
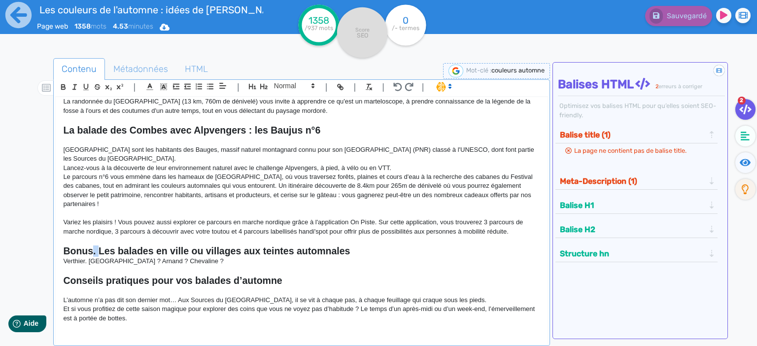
drag, startPoint x: 98, startPoint y: 244, endPoint x: 92, endPoint y: 244, distance: 5.9
click at [92, 245] on strong "Bonus. Les balades en ville ou villages aux teintes automnales" at bounding box center [206, 250] width 287 height 11
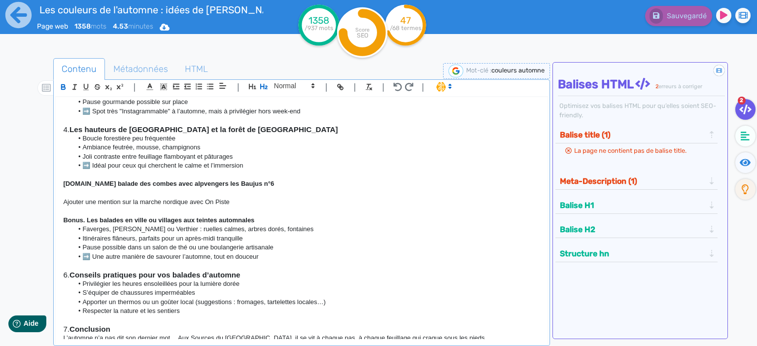
scroll to position [894, 0]
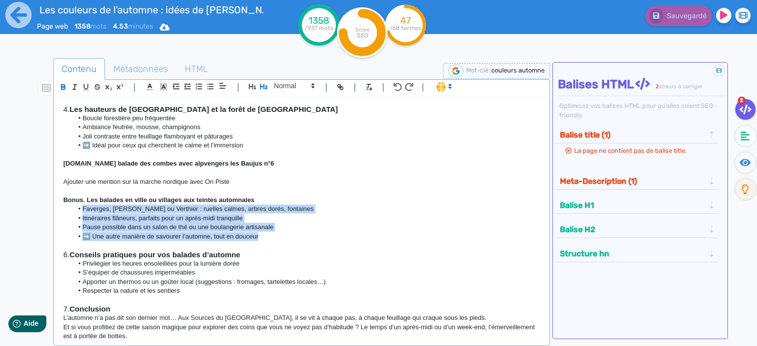
drag, startPoint x: 264, startPoint y: 230, endPoint x: 65, endPoint y: 201, distance: 200.5
click at [65, 204] on ul "Faverges, [PERSON_NAME] ou Verthier : ruelles calmes, arbres dorés, fontaines I…" at bounding box center [301, 222] width 477 height 36
copy ul "Faverges, [PERSON_NAME] ou Verthier : ruelles calmes, arbres dorés, fontaines I…"
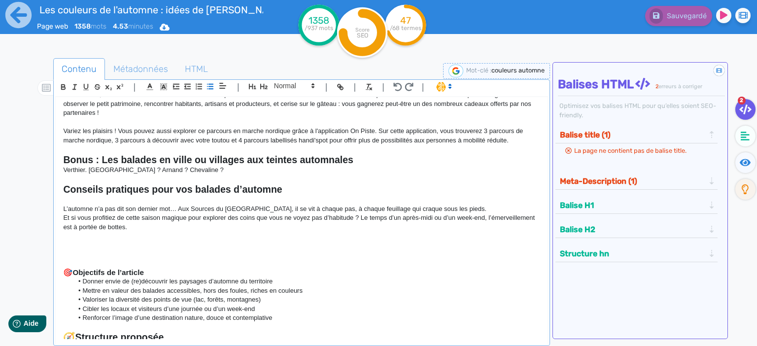
scroll to position [426, 0]
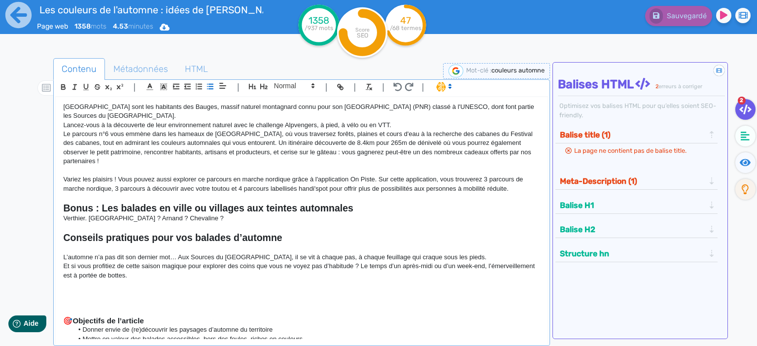
click at [184, 214] on p "Verthier. [GEOGRAPHIC_DATA] ? Arnand ? Chevaline ?" at bounding box center [301, 218] width 477 height 9
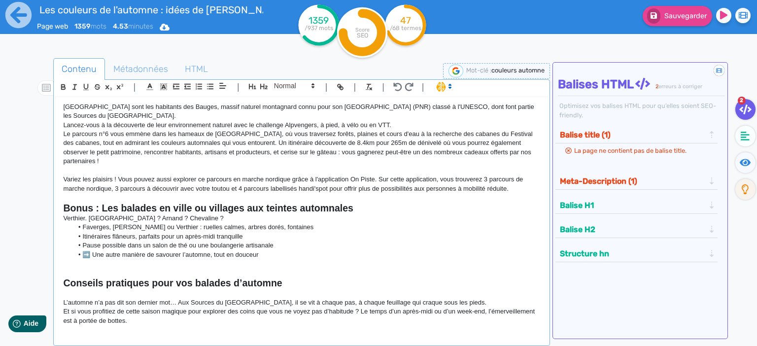
scroll to position [0, 0]
click at [191, 214] on p "Verthier. [GEOGRAPHIC_DATA] ? Arnand ? Chevaline ?" at bounding box center [301, 218] width 477 height 9
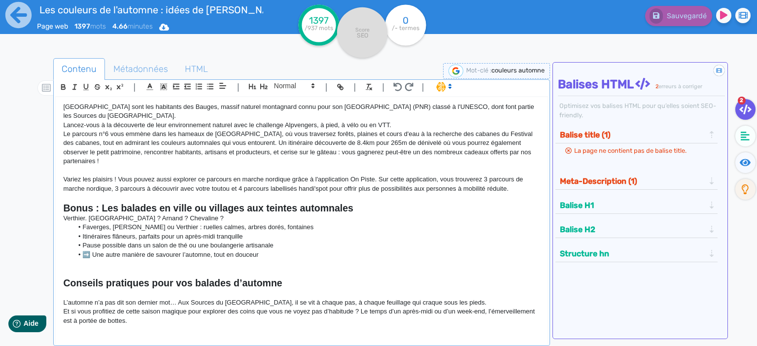
click at [198, 214] on p "Verthier. [GEOGRAPHIC_DATA] ? Arnand ? Chevaline ?" at bounding box center [301, 218] width 477 height 9
click at [176, 214] on p "Verthier. [GEOGRAPHIC_DATA] ? Arnand ? Chevaline ?" at bounding box center [301, 218] width 477 height 9
drag, startPoint x: 175, startPoint y: 208, endPoint x: 15, endPoint y: 209, distance: 160.6
click at [56, 209] on div "Les couleurs de l'automne : idées de [PERSON_NAME] pour profiter de l'été indie…" at bounding box center [302, 218] width 492 height 242
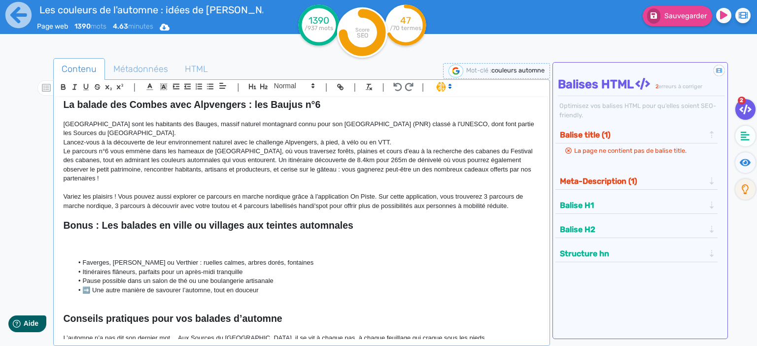
scroll to position [383, 0]
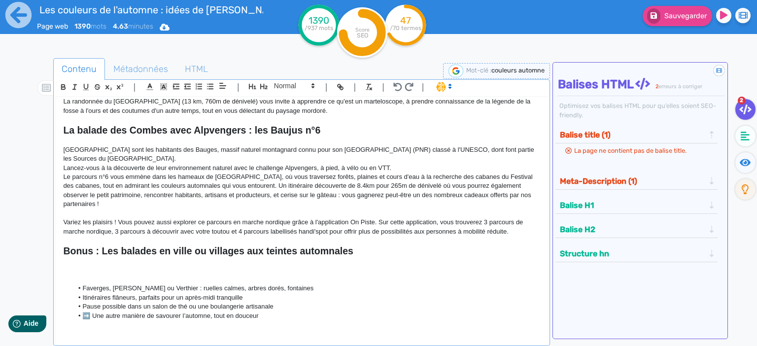
click at [177, 173] on p "Le parcours n°6 vous emmène dans les hameaux de [GEOGRAPHIC_DATA], où vous trav…" at bounding box center [301, 190] width 477 height 36
click at [145, 177] on p "Le parcours n°6 vous emmène dans les hameaux de [GEOGRAPHIC_DATA], où vous trav…" at bounding box center [301, 190] width 477 height 36
click at [190, 177] on p "Le parcours n°6 vous emmène dans les hameaux de [GEOGRAPHIC_DATA], où vous trav…" at bounding box center [301, 190] width 477 height 36
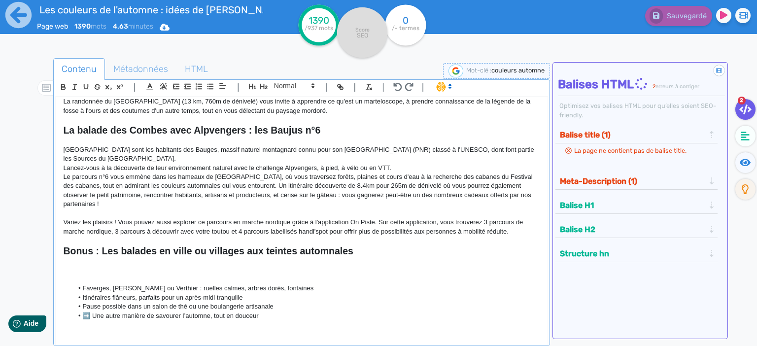
click at [342, 182] on p "Le parcours n°6 vous emmène dans les hameaux de [GEOGRAPHIC_DATA], où vous trav…" at bounding box center [301, 190] width 477 height 36
drag, startPoint x: 153, startPoint y: 174, endPoint x: 212, endPoint y: 176, distance: 58.7
click at [212, 176] on p "Le parcours n°6 vous emmène dans les hameaux de [GEOGRAPHIC_DATA], où vous trav…" at bounding box center [301, 190] width 477 height 36
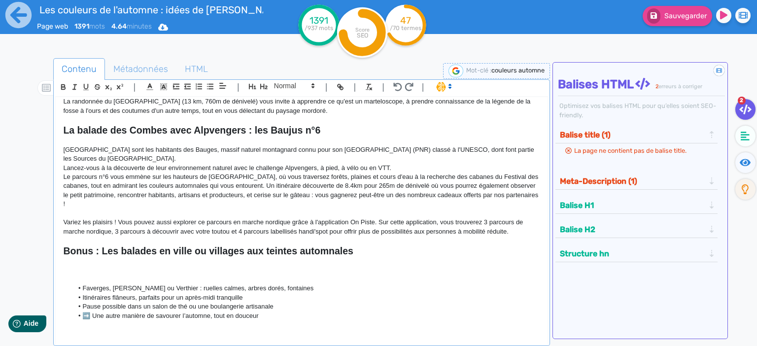
click at [270, 176] on p "Le parcours n°6 vous emmène sur les hauteurs de [GEOGRAPHIC_DATA], où vous trav…" at bounding box center [301, 190] width 477 height 36
click at [272, 175] on p "Le parcours n°6 vous emmène sur les hauteurs de [GEOGRAPHIC_DATA], au hameau de…" at bounding box center [301, 190] width 477 height 36
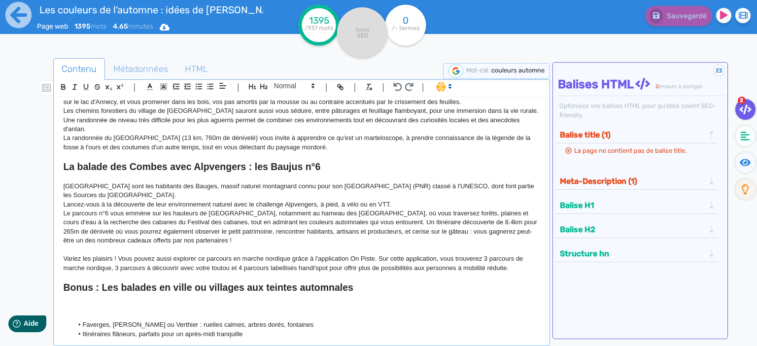
scroll to position [340, 0]
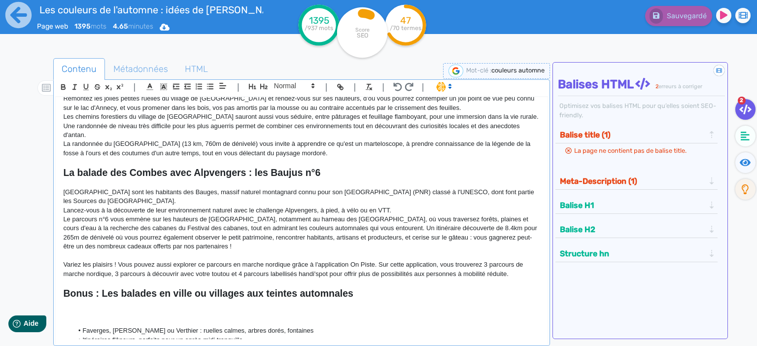
click at [422, 218] on p "Le parcours n°6 vous emmène sur les hauteurs de [GEOGRAPHIC_DATA], notamment au…" at bounding box center [301, 233] width 477 height 36
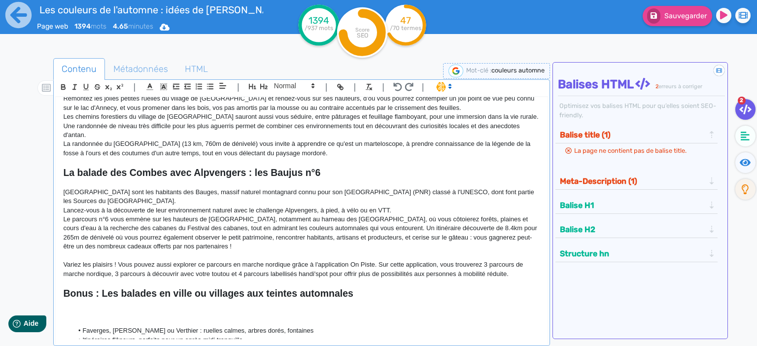
click at [414, 229] on p "Le parcours n°6 vous emmène sur les hauteurs de [GEOGRAPHIC_DATA], notamment au…" at bounding box center [301, 233] width 477 height 36
click at [232, 220] on p "Le parcours n°6 vous emmène sur les hauteurs de [GEOGRAPHIC_DATA], notamment au…" at bounding box center [301, 233] width 477 height 36
click at [273, 231] on p "Le parcours n°6 vous emmène sur les hauteurs de [GEOGRAPHIC_DATA], notamment au…" at bounding box center [301, 233] width 477 height 36
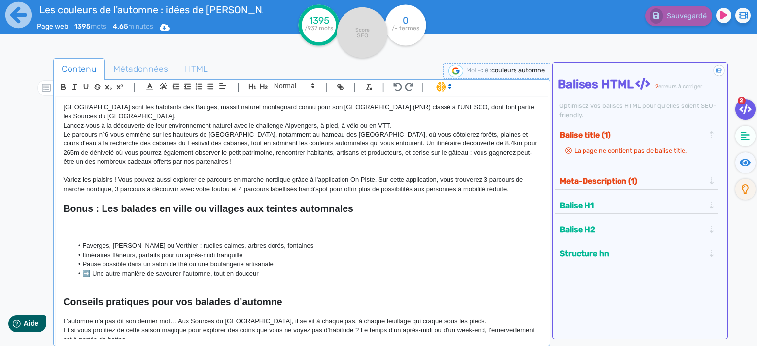
scroll to position [383, 0]
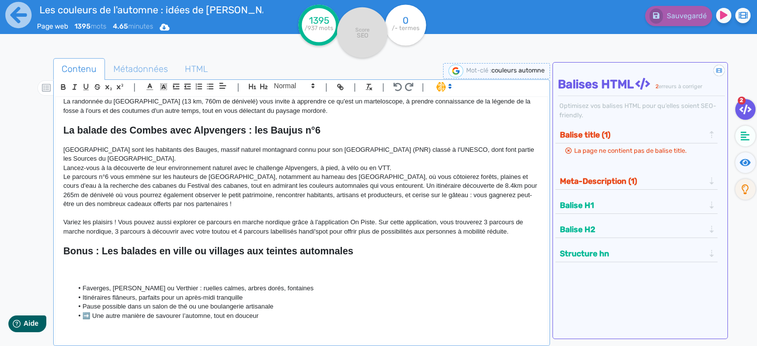
click at [328, 234] on p "Variez les plaisirs ! Vous pouvez aussi explorer ce parcours en marche nordique…" at bounding box center [301, 227] width 477 height 18
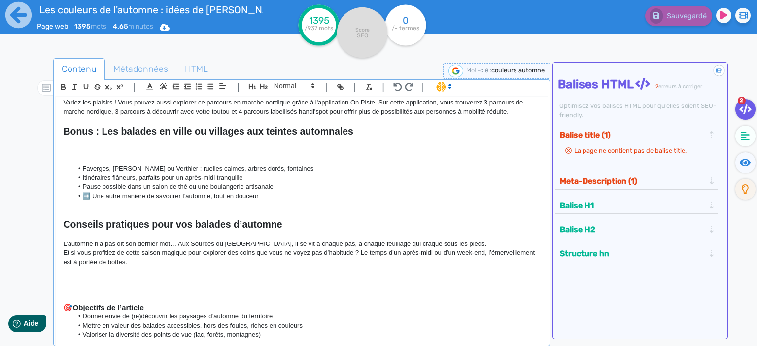
scroll to position [426, 0]
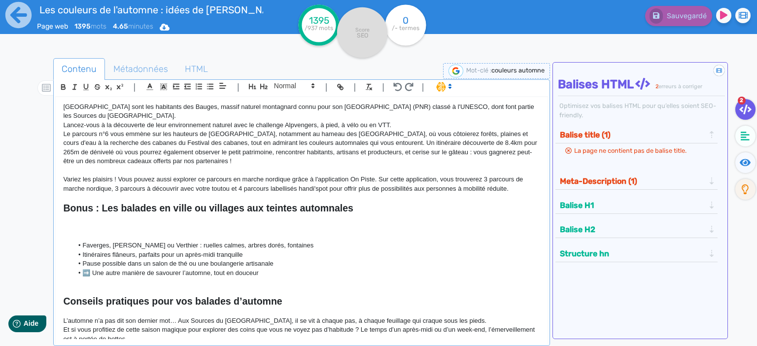
click at [84, 232] on p at bounding box center [301, 227] width 477 height 9
click at [221, 160] on p "Le parcours n°6 vous emmène sur les hauteurs de [GEOGRAPHIC_DATA], notamment au…" at bounding box center [301, 148] width 477 height 36
click at [220, 162] on p "Le parcours n°6 vous emmène sur les hauteurs de [GEOGRAPHIC_DATA], notamment au…" at bounding box center [301, 148] width 477 height 36
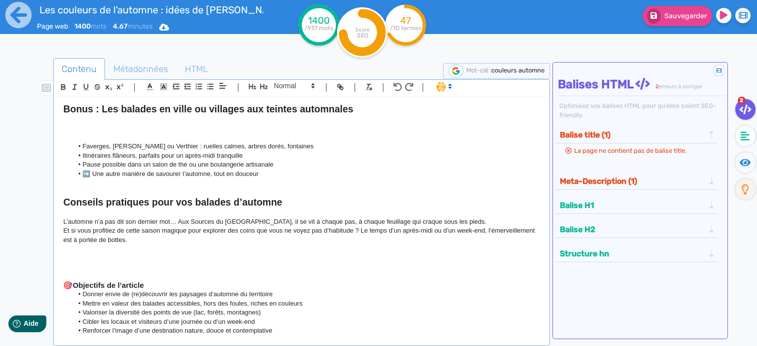
scroll to position [510, 0]
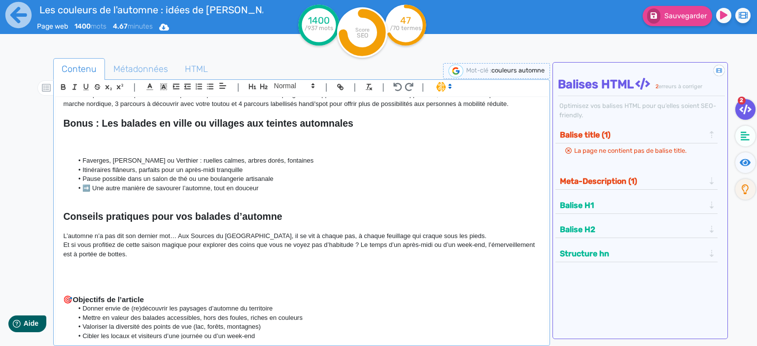
click at [83, 145] on p at bounding box center [301, 142] width 477 height 9
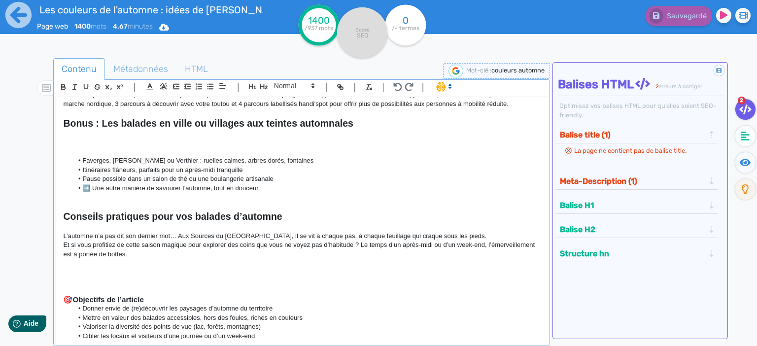
click at [74, 144] on p at bounding box center [301, 142] width 477 height 9
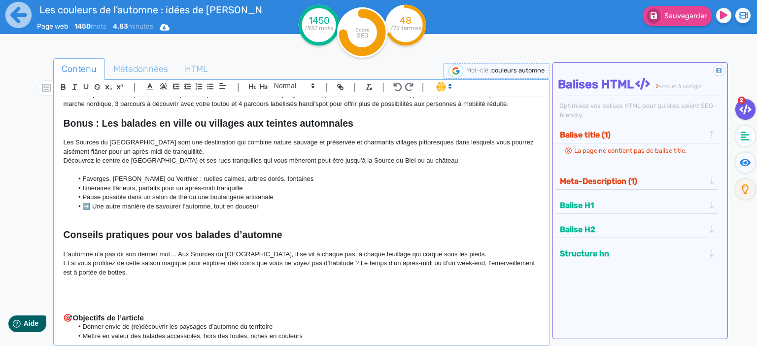
click at [190, 147] on p "Les Sources du [GEOGRAPHIC_DATA] sont une destination qui combine nature sauvag…" at bounding box center [301, 147] width 477 height 18
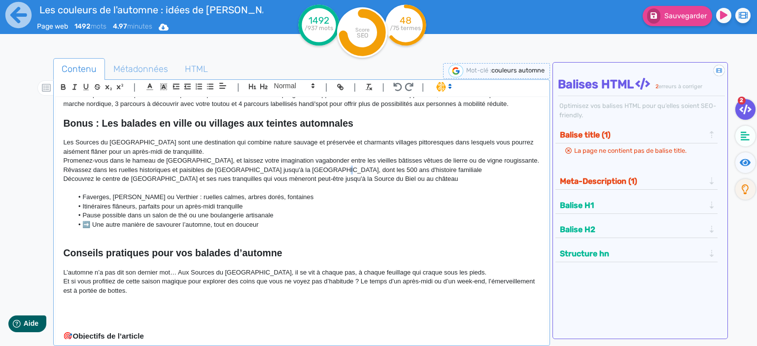
click at [326, 168] on p "Rêvassez dans les ruelles historiques et paisibles de [GEOGRAPHIC_DATA] jusqu'à…" at bounding box center [301, 170] width 477 height 9
click at [305, 171] on p "Rêvassez dans les ruelles historiques et paisibles de [GEOGRAPHIC_DATA] jusqu'à…" at bounding box center [301, 170] width 477 height 9
click at [304, 167] on p "Rêvassez dans les ruelles historiques et paisibles de [GEOGRAPHIC_DATA] jusqu'à…" at bounding box center [301, 170] width 477 height 9
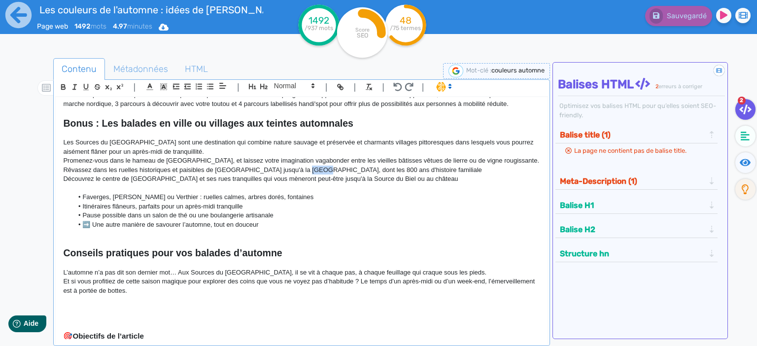
click at [304, 167] on p "Rêvassez dans les ruelles historiques et paisibles de [GEOGRAPHIC_DATA] jusqu'à…" at bounding box center [301, 170] width 477 height 9
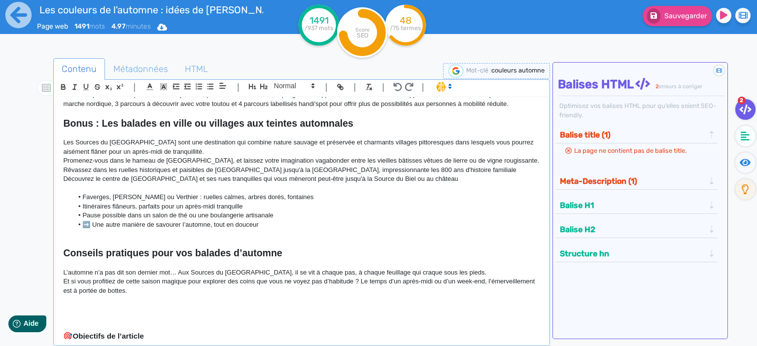
click at [357, 158] on p "Promenez-vous dans le hameau de [GEOGRAPHIC_DATA], et laissez votre imagination…" at bounding box center [301, 160] width 477 height 9
click at [350, 169] on p "Rêvassez dans les ruelles historiques et paisibles de [GEOGRAPHIC_DATA] jusqu'à…" at bounding box center [301, 170] width 477 height 9
click at [347, 171] on p "Rêvassez dans les ruelles historiques et paisibles de [GEOGRAPHIC_DATA] jusqu'à…" at bounding box center [301, 170] width 477 height 9
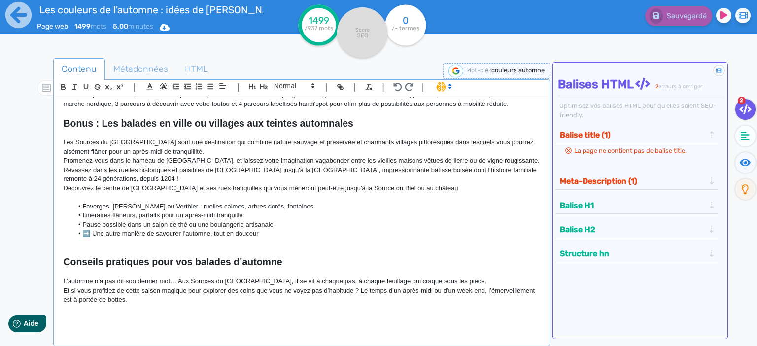
click at [145, 183] on p "Rêvassez dans les ruelles historiques et paisibles de [GEOGRAPHIC_DATA] jusqu'à…" at bounding box center [301, 175] width 477 height 18
click at [115, 177] on p "Rêvassez dans les ruelles historiques et paisibles de [GEOGRAPHIC_DATA] jusqu'à…" at bounding box center [301, 175] width 477 height 18
click at [124, 177] on p "Rêvassez dans les ruelles historiques et paisibles de [GEOGRAPHIC_DATA] jusqu'à…" at bounding box center [301, 175] width 477 height 18
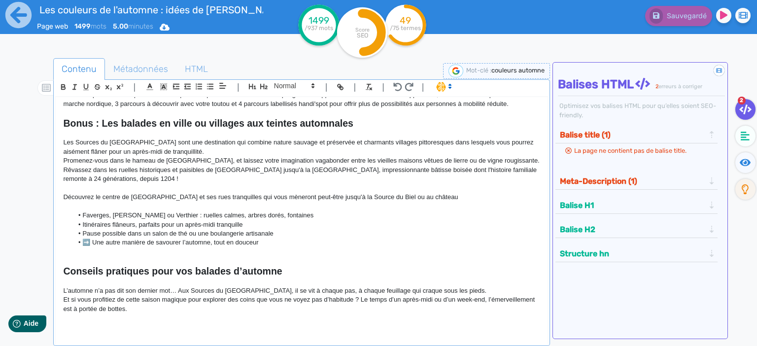
click at [492, 155] on p "Les Sources du [GEOGRAPHIC_DATA] sont une destination qui combine nature sauvag…" at bounding box center [301, 147] width 477 height 18
click at [492, 162] on p "Promenez-vous dans le hameau de [GEOGRAPHIC_DATA], et laissez votre imagination…" at bounding box center [301, 160] width 477 height 9
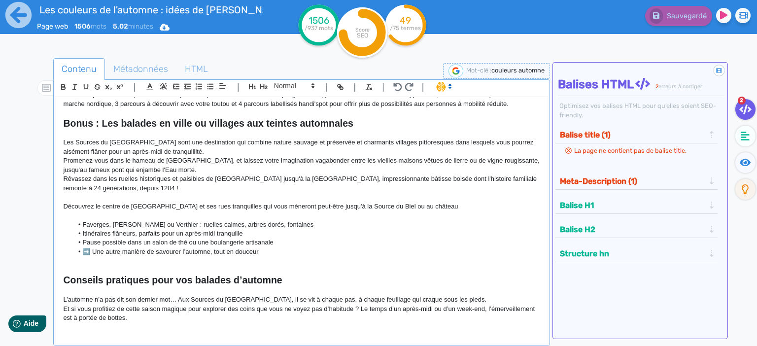
click at [173, 168] on p "Promenez-vous dans le hameau de [GEOGRAPHIC_DATA], et laissez votre imagination…" at bounding box center [301, 165] width 477 height 18
click at [168, 172] on p "Promenez-vous dans le hameau de [GEOGRAPHIC_DATA], et laissez votre imagination…" at bounding box center [301, 165] width 477 height 18
click at [174, 169] on p "Promenez-vous dans le hameau de [GEOGRAPHIC_DATA], et laissez votre imagination…" at bounding box center [301, 165] width 477 height 18
click at [191, 187] on p "Rêvassez dans les ruelles historiques et paisibles de [GEOGRAPHIC_DATA] jusqu'à…" at bounding box center [301, 183] width 477 height 18
click at [317, 194] on p at bounding box center [301, 197] width 477 height 9
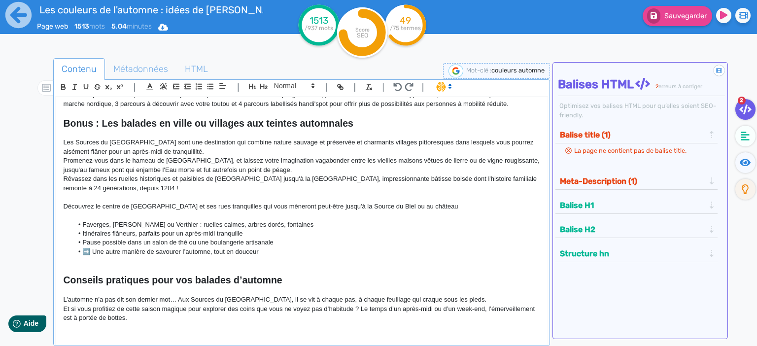
click at [466, 193] on p at bounding box center [301, 197] width 477 height 9
click at [498, 188] on p "Rêvassez dans les ruelles historiques et paisibles de [GEOGRAPHIC_DATA] jusqu'à…" at bounding box center [301, 183] width 477 height 18
click at [137, 187] on p "Rêvassez dans les ruelles historiques et paisibles de [GEOGRAPHIC_DATA] jusqu'à…" at bounding box center [301, 183] width 477 height 18
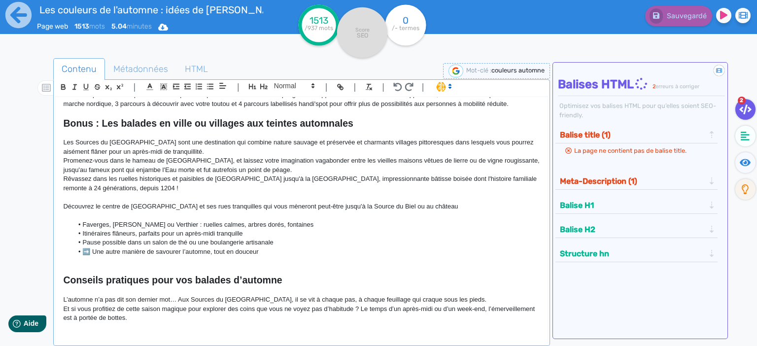
click at [96, 187] on p "Rêvassez dans les ruelles historiques et paisibles de [GEOGRAPHIC_DATA] jusqu'à…" at bounding box center [301, 183] width 477 height 18
click at [115, 192] on p "Rêvassez dans les ruelles historiques et paisibles de [GEOGRAPHIC_DATA] jusqu'à…" at bounding box center [301, 183] width 477 height 18
click at [95, 197] on p at bounding box center [301, 197] width 477 height 9
click at [121, 189] on p "Rêvassez dans les ruelles historiques et paisibles de [GEOGRAPHIC_DATA] jusqu'à…" at bounding box center [301, 183] width 477 height 18
click at [480, 180] on p "Rêvassez dans les ruelles historiques et paisibles de [GEOGRAPHIC_DATA] jusqu'à…" at bounding box center [301, 183] width 477 height 18
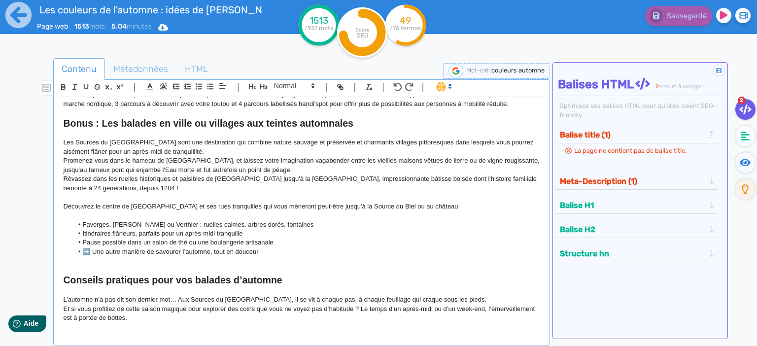
click at [482, 180] on p "Rêvassez dans les ruelles historiques et paisibles de [GEOGRAPHIC_DATA] jusqu'à…" at bounding box center [301, 183] width 477 height 18
click at [479, 186] on p "Rêvassez dans les ruelles historiques et paisibles de [GEOGRAPHIC_DATA] jusqu'à…" at bounding box center [301, 183] width 477 height 18
click at [96, 195] on p at bounding box center [301, 197] width 477 height 9
click at [480, 180] on p "Rêvassez dans les ruelles historiques et paisibles de [GEOGRAPHIC_DATA] jusqu'à…" at bounding box center [301, 183] width 477 height 18
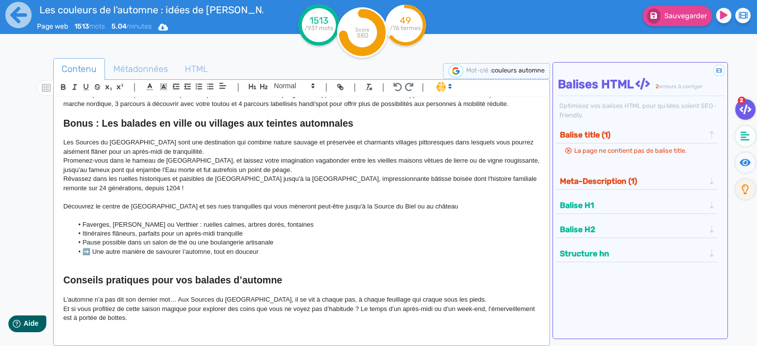
click at [142, 196] on p at bounding box center [301, 197] width 477 height 9
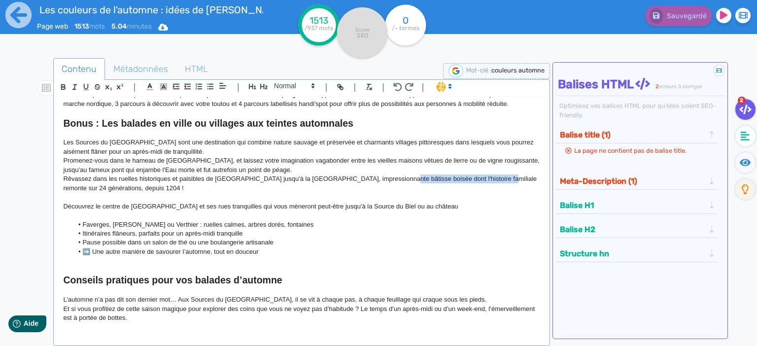
drag, startPoint x: 391, startPoint y: 179, endPoint x: 490, endPoint y: 180, distance: 98.5
click at [490, 180] on p "Rêvassez dans les ruelles historiques et paisibles de [GEOGRAPHIC_DATA] jusqu'à…" at bounding box center [301, 183] width 477 height 18
click at [105, 187] on p "Rêvassez dans les ruelles historiques et paisibles de [GEOGRAPHIC_DATA] jusqu'à…" at bounding box center [301, 183] width 477 height 18
click at [505, 178] on p "Rêvassez dans les ruelles historiques et paisibles de [GEOGRAPHIC_DATA] jusqu'à…" at bounding box center [301, 183] width 477 height 18
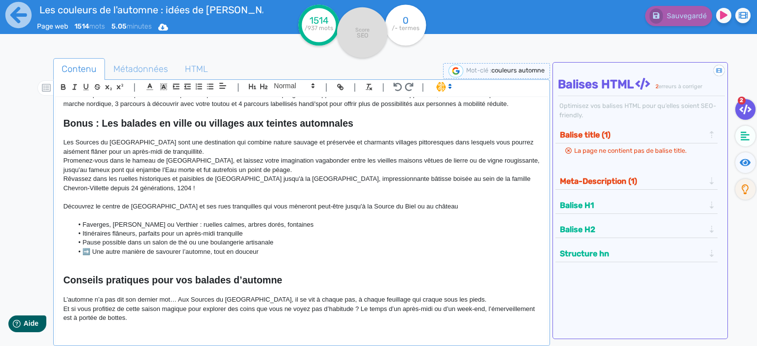
click at [493, 176] on p "Rêvassez dans les ruelles historiques et paisibles de [GEOGRAPHIC_DATA] jusqu'à…" at bounding box center [301, 183] width 477 height 18
click at [510, 180] on p "Rêvassez dans les ruelles historiques et paisibles de [GEOGRAPHIC_DATA] jusqu'à…" at bounding box center [301, 183] width 477 height 18
drag, startPoint x: 475, startPoint y: 194, endPoint x: 466, endPoint y: 196, distance: 9.5
click at [467, 195] on p at bounding box center [301, 197] width 477 height 9
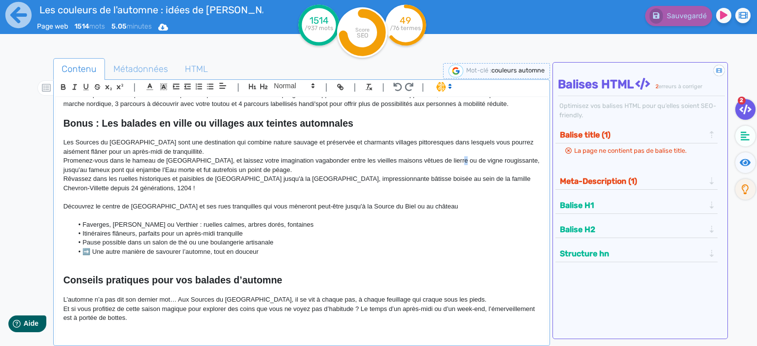
click at [446, 163] on p "Promenez-vous dans le hameau de [GEOGRAPHIC_DATA], et laissez votre imagination…" at bounding box center [301, 165] width 477 height 18
click at [403, 171] on p "Promenez-vous dans le hameau de [GEOGRAPHIC_DATA], et laissez votre imagination…" at bounding box center [301, 165] width 477 height 18
drag, startPoint x: 391, startPoint y: 179, endPoint x: 412, endPoint y: 180, distance: 21.2
click at [412, 180] on p "Rêvassez dans les ruelles historiques et paisibles de [GEOGRAPHIC_DATA] jusqu'à…" at bounding box center [301, 183] width 477 height 18
click at [97, 190] on p "Rêvassez dans les ruelles historiques et paisibles de [GEOGRAPHIC_DATA] jusqu'à…" at bounding box center [301, 183] width 477 height 18
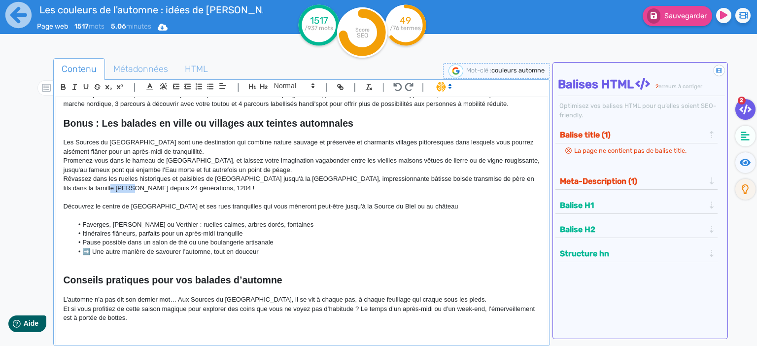
click at [97, 190] on p "Rêvassez dans les ruelles historiques et paisibles de [GEOGRAPHIC_DATA] jusqu'à…" at bounding box center [301, 183] width 477 height 18
click at [98, 191] on p "Rêvassez dans les ruelles historiques et paisibles de [GEOGRAPHIC_DATA] jusqu'à…" at bounding box center [301, 183] width 477 height 18
click at [94, 190] on p "Rêvassez dans les ruelles historiques et paisibles de [GEOGRAPHIC_DATA] jusqu'à…" at bounding box center [301, 183] width 477 height 18
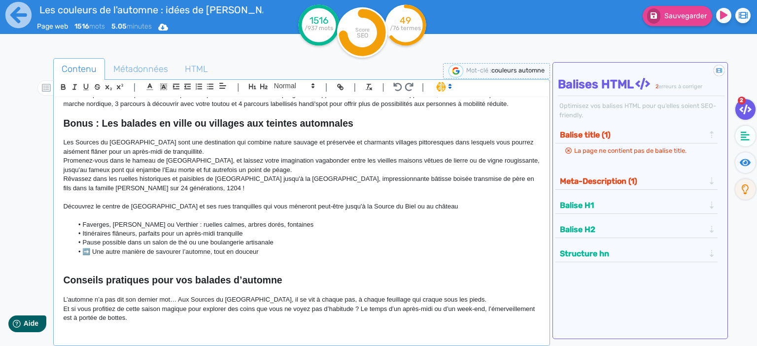
click at [141, 186] on p "Rêvassez dans les ruelles historiques et paisibles de [GEOGRAPHIC_DATA] jusqu'à…" at bounding box center [301, 183] width 477 height 18
click at [251, 185] on p "Rêvassez dans les ruelles historiques et paisibles de [GEOGRAPHIC_DATA] jusqu'à…" at bounding box center [301, 183] width 477 height 18
click at [181, 201] on p at bounding box center [301, 197] width 477 height 9
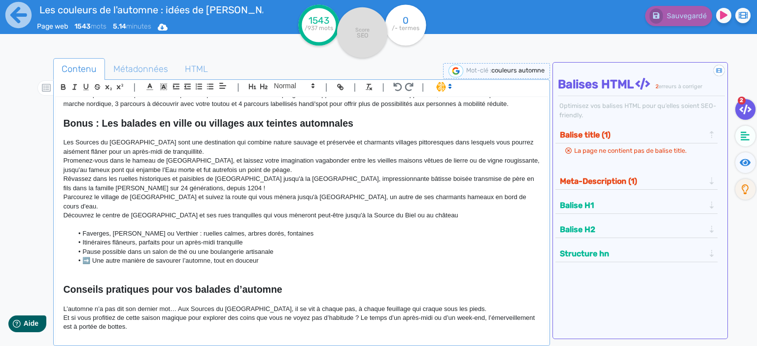
click at [418, 211] on p "Découvrez le centre de [GEOGRAPHIC_DATA] et ses rues tranquilles qui vous mèner…" at bounding box center [301, 215] width 477 height 9
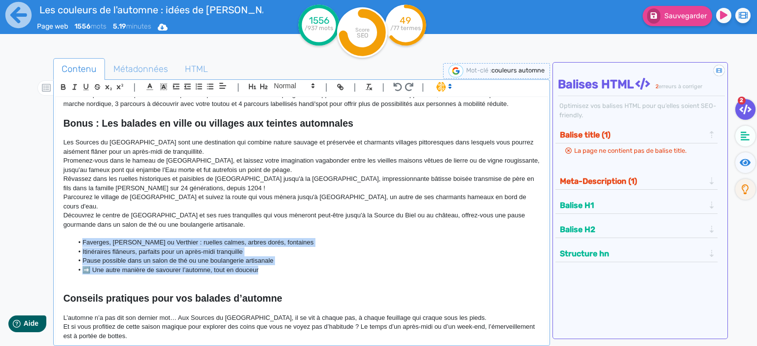
drag, startPoint x: 263, startPoint y: 261, endPoint x: 59, endPoint y: 233, distance: 206.4
click at [59, 233] on div "Les couleurs de l'automne : idées de [PERSON_NAME] pour profiter de l'été indie…" at bounding box center [302, 218] width 492 height 242
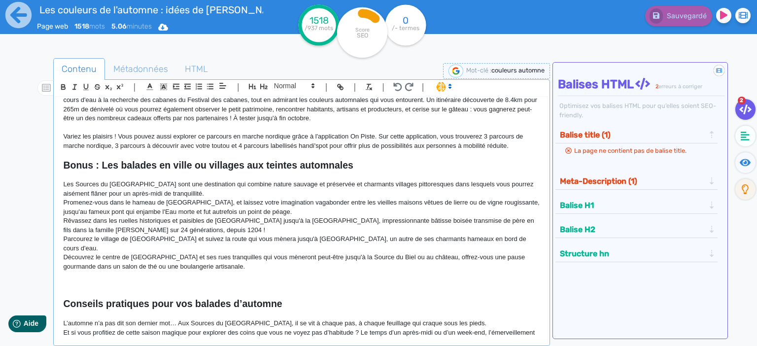
scroll to position [468, 0]
click at [410, 239] on p "Parcourez le village de [GEOGRAPHIC_DATA] et suivez la route qui vous mènera ju…" at bounding box center [301, 244] width 477 height 18
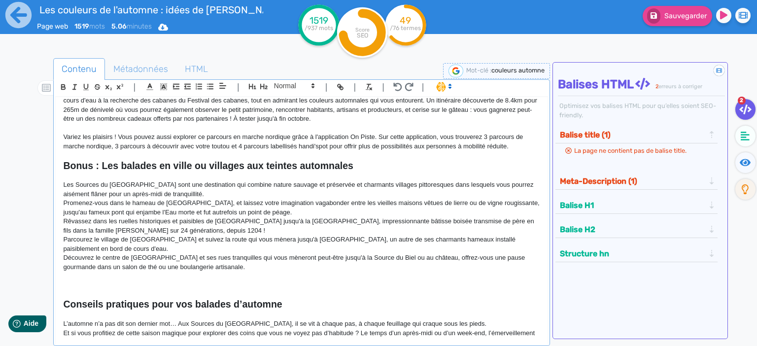
click at [221, 260] on p "Découvrez le centre de [GEOGRAPHIC_DATA] et ses rues tranquilles qui vous mèner…" at bounding box center [301, 262] width 477 height 18
click at [145, 253] on p "Découvrez le centre de [GEOGRAPHIC_DATA] et ses rues tranquilles qui vous mèner…" at bounding box center [301, 262] width 477 height 18
click at [234, 253] on p "Découvrez le centre de [GEOGRAPHIC_DATA] et ses rues tranquilles qui vous mèner…" at bounding box center [301, 262] width 477 height 18
click at [278, 257] on p "Découvrez le centre de [GEOGRAPHIC_DATA] et ses rues tranquilles qui vous mèner…" at bounding box center [301, 262] width 477 height 18
click at [370, 257] on p "Découvrez le centre de [GEOGRAPHIC_DATA] et ses rues tranquilles qui vous mèner…" at bounding box center [301, 262] width 477 height 18
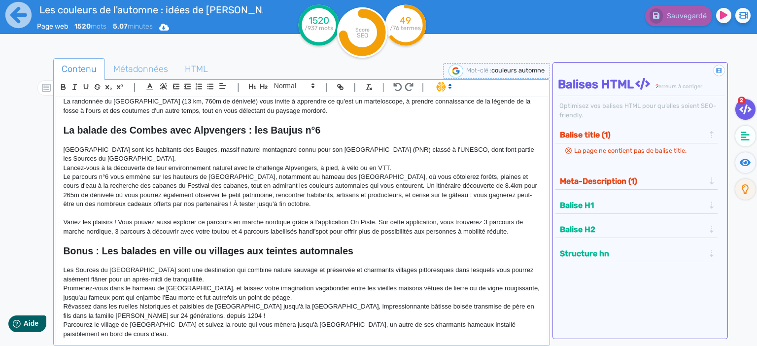
scroll to position [510, 0]
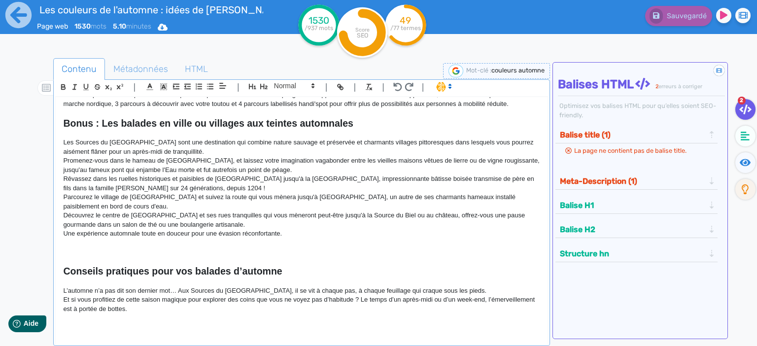
click at [308, 229] on p "Une expérience automnale toute en douceur pour une évasion réconfortante." at bounding box center [301, 233] width 477 height 9
click at [304, 229] on p "Une expérience automnale toute en douceur pour une évasion réconfortante." at bounding box center [301, 233] width 477 height 9
click at [287, 229] on p "Une expérience automnale toute en douceur pour une évasion réconfortante." at bounding box center [301, 233] width 477 height 9
click at [280, 229] on p "Une expérience automnale toute en douceur pour une évasion réconfortante." at bounding box center [301, 233] width 477 height 9
click at [289, 229] on p "Une expérience automnale toute en douceur pour une évasion réconfortante." at bounding box center [301, 233] width 477 height 9
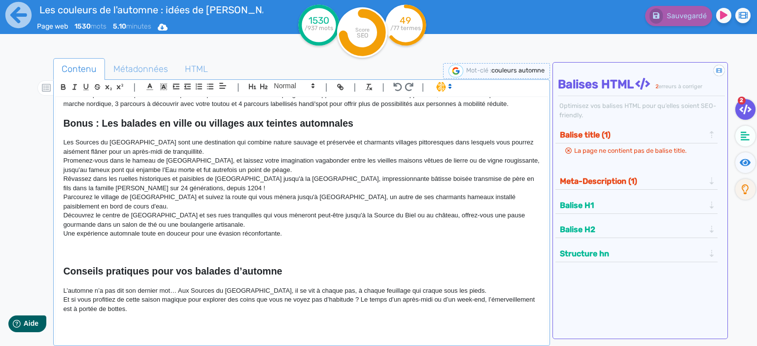
click at [219, 247] on p at bounding box center [301, 251] width 477 height 9
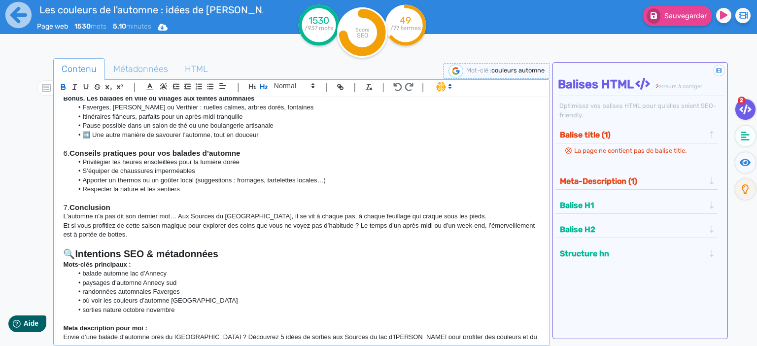
scroll to position [1010, 0]
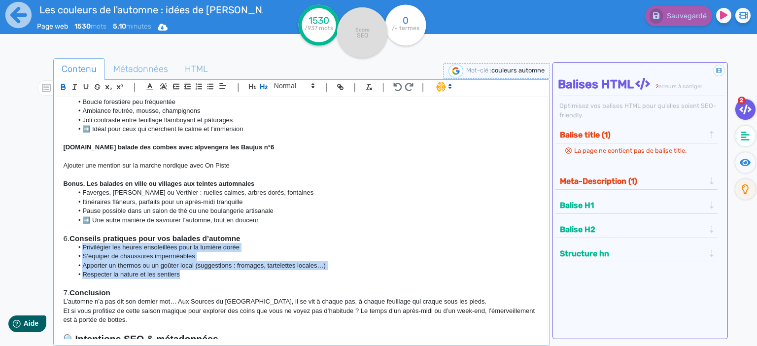
drag, startPoint x: 192, startPoint y: 267, endPoint x: 76, endPoint y: 238, distance: 119.8
click at [76, 243] on ul "Privilégier les heures ensoleillées pour la lumière dorée S’équiper de chaussur…" at bounding box center [301, 261] width 477 height 36
copy ul "Privilégier les heures ensoleillées pour la lumière dorée S’équiper de chaussur…"
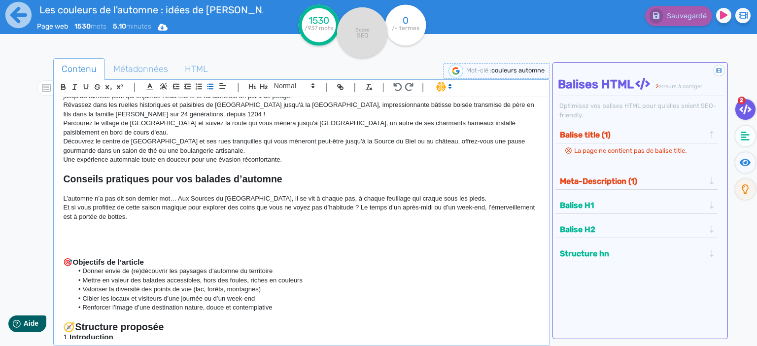
scroll to position [457, 0]
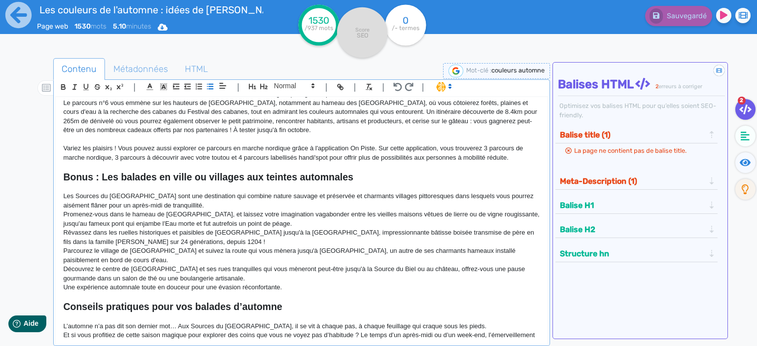
click at [292, 301] on h2 "Conseils pratiques pour vos balades d’automne" at bounding box center [301, 306] width 477 height 11
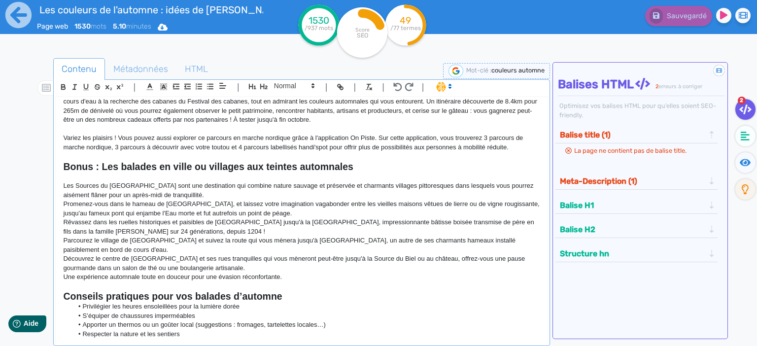
scroll to position [552, 0]
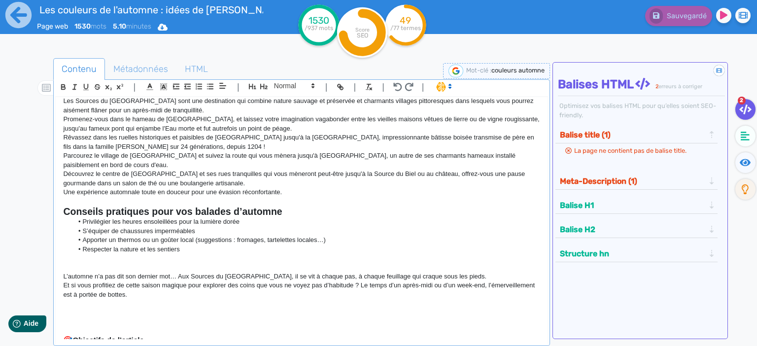
click at [299, 206] on h2 "Conseils pratiques pour vos balades d’automne" at bounding box center [301, 211] width 477 height 11
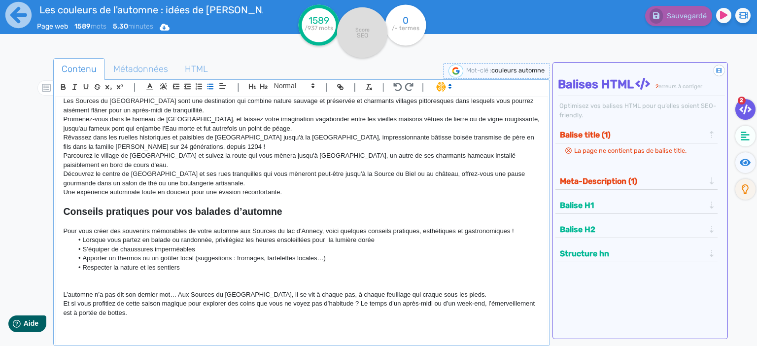
click at [395, 235] on li "Lorsque vous partez en balade ou randonnée, privilégiez les heures ensoleillées…" at bounding box center [306, 239] width 467 height 9
click at [384, 236] on ul "Lorsque vous partez en balade ou randonnée, privilégiez les heures ensoleillées…" at bounding box center [301, 253] width 477 height 36
click at [364, 235] on li "Lorsque vous partez en balade ou randonnée, privilégiez les heures ensoleillées…" at bounding box center [306, 239] width 467 height 9
click at [308, 235] on li "Lorsque vous partez en balade ou randonnée, privilégiez les heures ensoleillées…" at bounding box center [306, 239] width 467 height 9
click at [354, 235] on li "Lorsque vous partez en balade ou randonnée, privilégiez les heures ensoleillées…" at bounding box center [306, 239] width 467 height 9
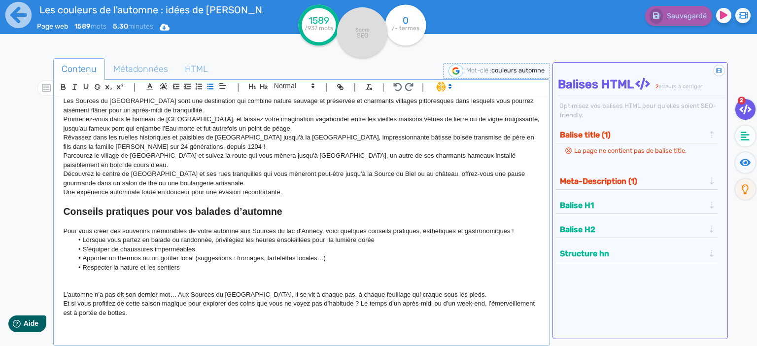
click at [322, 235] on li "Lorsque vous partez en balade ou randonnée, privilégiez les heures ensoleillées…" at bounding box center [306, 239] width 467 height 9
click at [326, 235] on li "Lorsque vous partez en balade ou randonnée, privilégiez les heures ensoleillées…" at bounding box center [306, 239] width 467 height 9
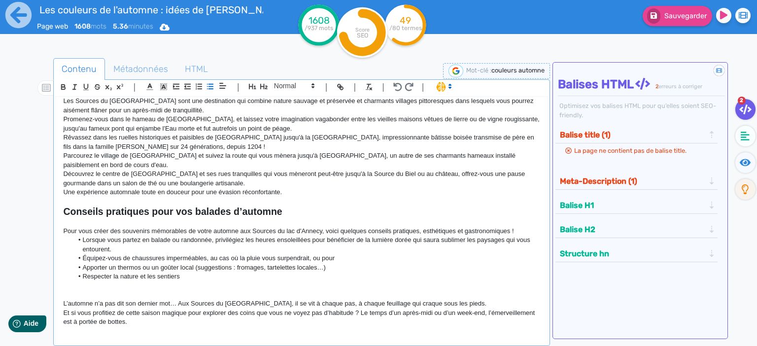
click at [290, 254] on li "Équipez-vous de chaussures imperméables, au cas où la pluie vous surpendrait, o…" at bounding box center [306, 258] width 467 height 9
click at [348, 254] on li "Équipez-vous de chaussures imperméables, au cas où la pluie vous surprendrait, …" at bounding box center [306, 258] width 467 height 9
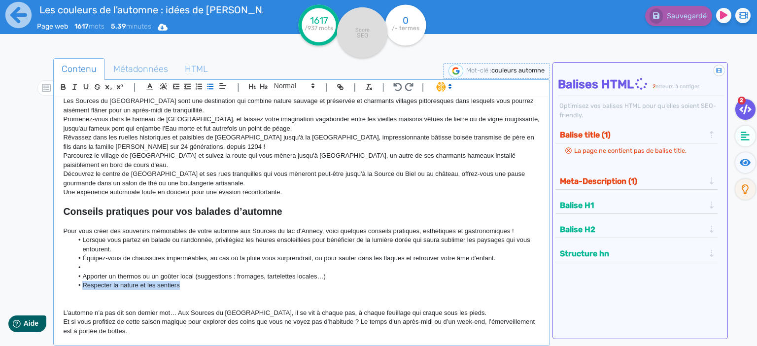
drag, startPoint x: 186, startPoint y: 277, endPoint x: 82, endPoint y: 277, distance: 104.4
click at [82, 281] on li "Respecter la nature et les sentiers" at bounding box center [306, 285] width 467 height 9
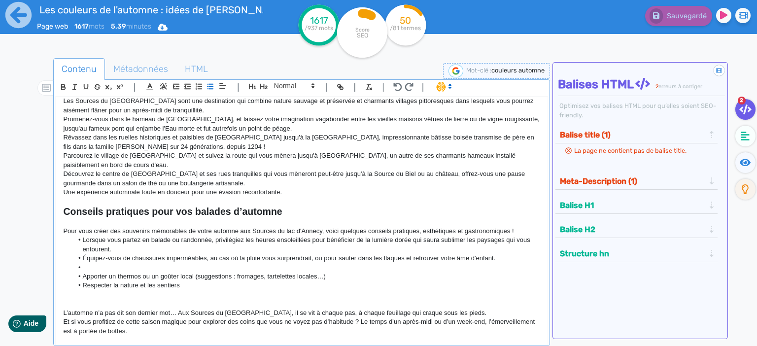
click at [94, 263] on li at bounding box center [306, 267] width 467 height 9
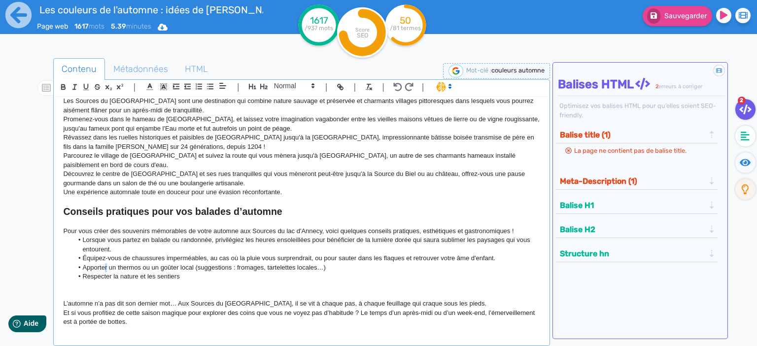
click at [104, 263] on li "Apporter un thermos ou un goûter local (suggestions : fromages, tartelettes loc…" at bounding box center [306, 267] width 467 height 9
click at [150, 263] on li "Apportez un thermos ou un goûter local (suggestions : fromages, tartelettes loc…" at bounding box center [306, 267] width 467 height 9
click at [202, 263] on li "Apportez un thermos ou un goûter local (suggestions : fromages, tartelettes loc…" at bounding box center [306, 267] width 467 height 9
click at [196, 263] on li "Apportez un thermos ou un goûter local (suggestions : fromages, tartelettes loc…" at bounding box center [306, 267] width 467 height 9
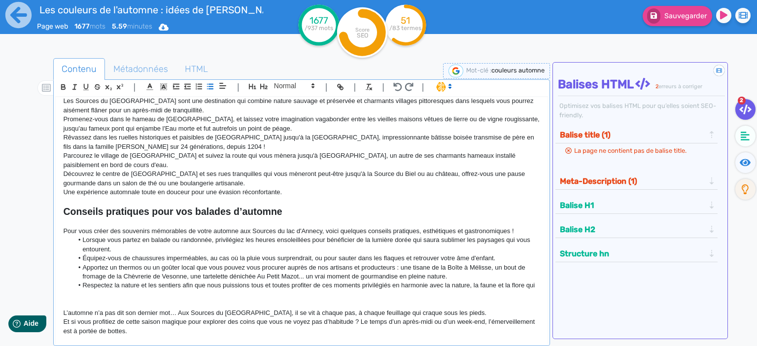
drag, startPoint x: 472, startPoint y: 273, endPoint x: 476, endPoint y: 281, distance: 9.1
click at [473, 281] on li "Respectez la nature et les sentiers afin que nous puissions tous et toutes prof…" at bounding box center [306, 285] width 467 height 9
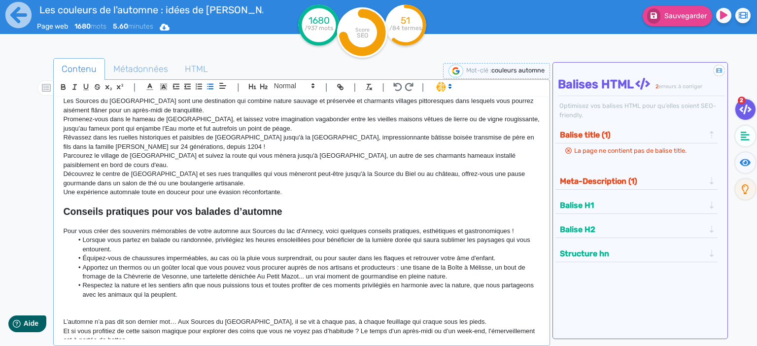
click at [134, 285] on li "Respectez la nature et les sentiers afin que nous puissions tous et toutes prof…" at bounding box center [306, 290] width 467 height 18
click at [176, 287] on li "Respectez la nature et les sentiers afin que nous puissions tous et toutes prof…" at bounding box center [306, 290] width 467 height 18
drag, startPoint x: 174, startPoint y: 287, endPoint x: 205, endPoint y: 287, distance: 31.0
click at [205, 287] on li "Respectez la nature et les sentiers afin que nous puissions tous et toutes prof…" at bounding box center [306, 290] width 467 height 18
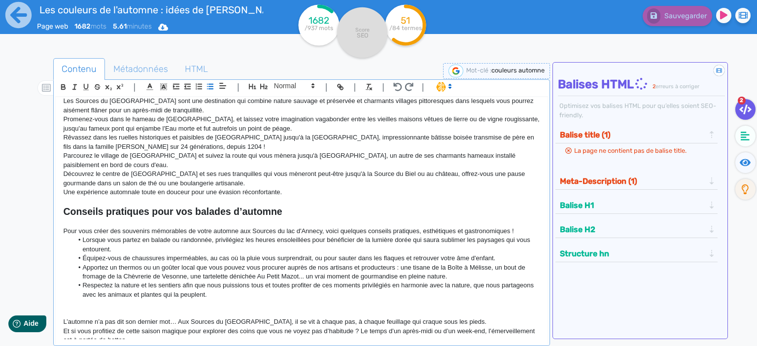
click at [172, 284] on li "Respectez la nature et les sentiers afin que nous puissions tous et toutes prof…" at bounding box center [306, 290] width 467 height 18
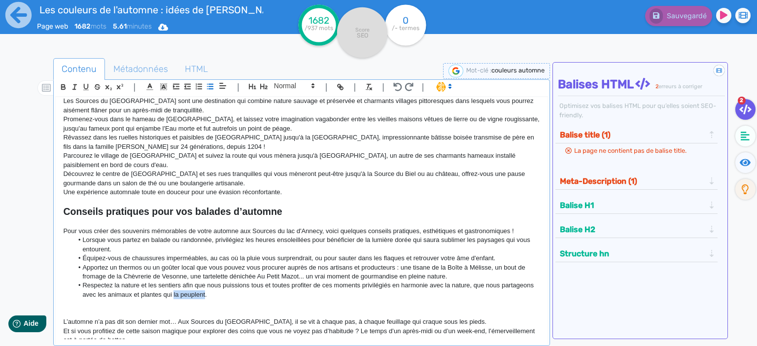
drag, startPoint x: 173, startPoint y: 285, endPoint x: 197, endPoint y: 285, distance: 23.7
click at [197, 285] on li "Respectez la nature et les sentiers afin que nous puissions tous et toutes prof…" at bounding box center [306, 290] width 467 height 18
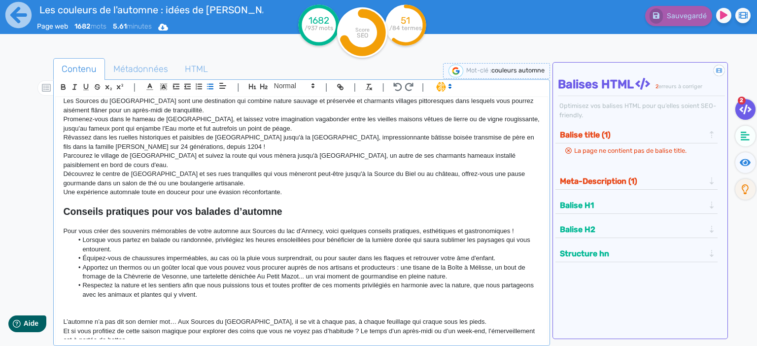
click at [217, 299] on p at bounding box center [301, 303] width 477 height 9
click at [206, 283] on li "Respectez la nature et les sentiers afin que nous puissions tous et toutes prof…" at bounding box center [306, 290] width 467 height 18
click at [238, 283] on li "Respectez la nature et les sentiers afin que nous puissions tous et toutes prof…" at bounding box center [306, 290] width 467 height 18
drag, startPoint x: 218, startPoint y: 283, endPoint x: 226, endPoint y: 285, distance: 7.5
click at [218, 283] on li "Respectez la nature et les sentiers afin que nous puissions tous et toutes prof…" at bounding box center [306, 290] width 467 height 18
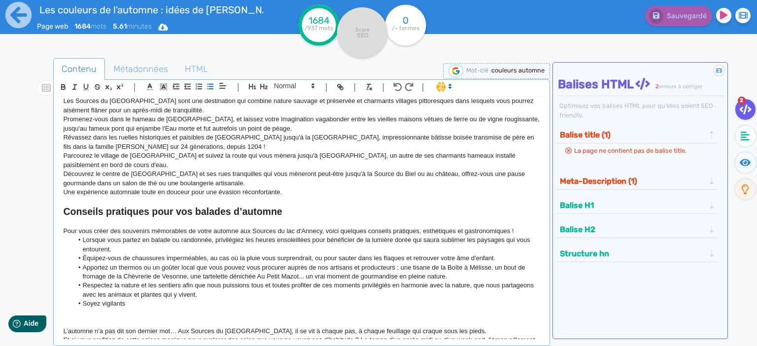
click at [122, 299] on li "Soyez vigilants" at bounding box center [306, 303] width 467 height 9
click at [153, 299] on li "Soyez [DOMAIN_NAME]" at bounding box center [306, 303] width 467 height 9
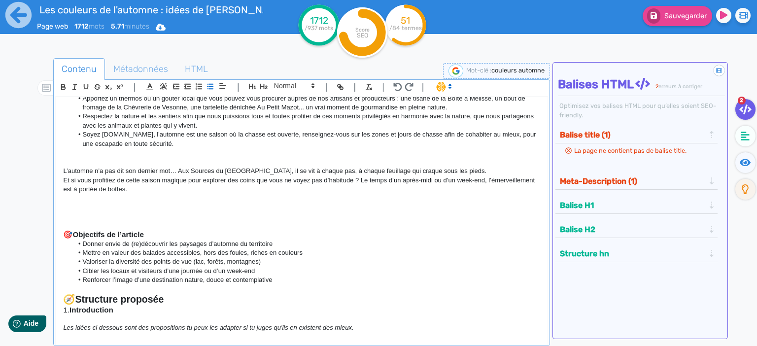
scroll to position [680, 0]
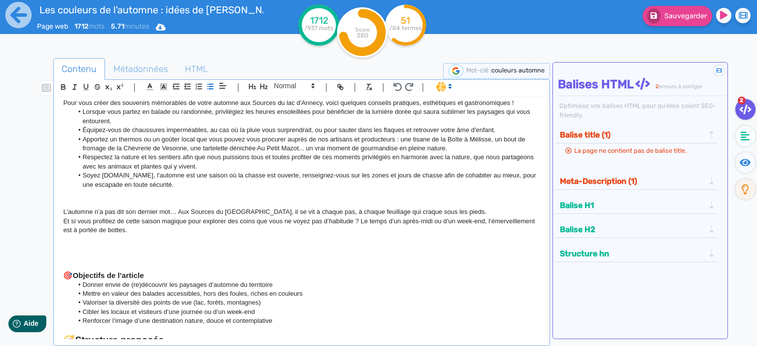
click at [166, 235] on p at bounding box center [301, 239] width 477 height 9
click at [113, 199] on p at bounding box center [301, 203] width 477 height 9
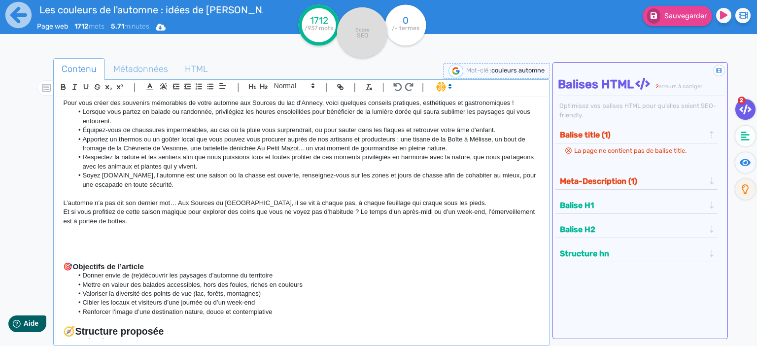
click at [234, 216] on p "Et si vous profitiez de cette saison magique pour explorer des coins que vous n…" at bounding box center [301, 216] width 477 height 18
click at [371, 226] on p at bounding box center [301, 230] width 477 height 9
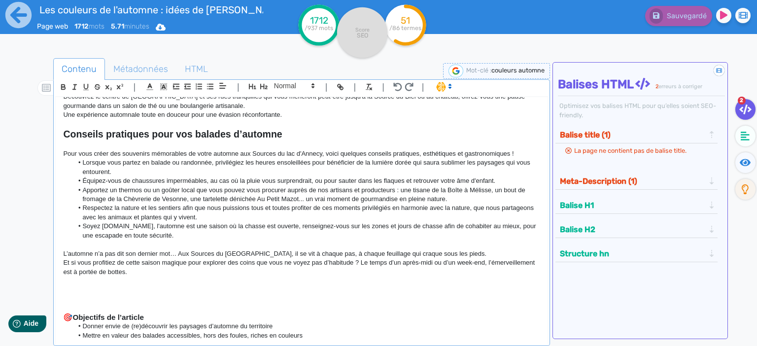
scroll to position [637, 0]
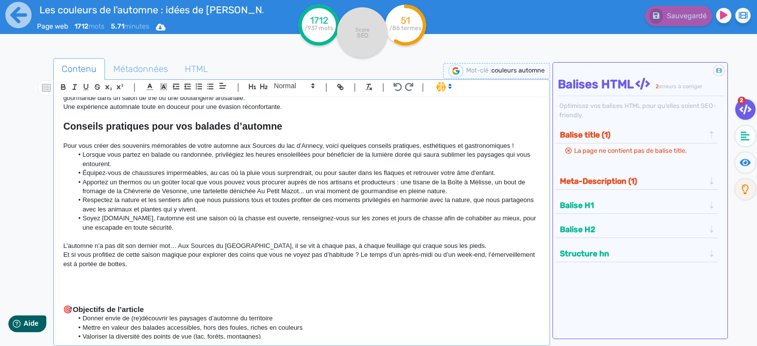
click at [74, 278] on p at bounding box center [301, 282] width 477 height 9
click at [81, 268] on p at bounding box center [301, 272] width 477 height 9
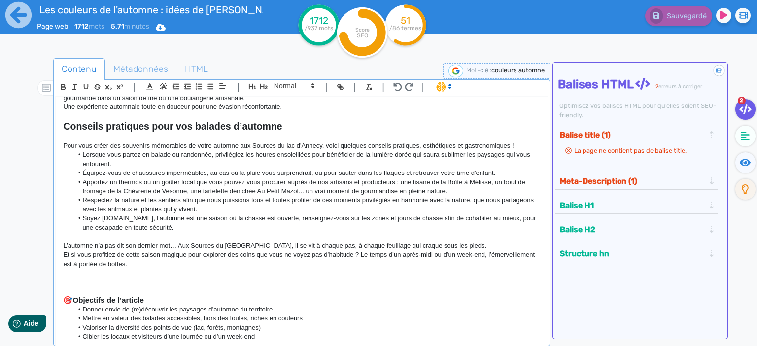
click at [98, 278] on p at bounding box center [301, 282] width 477 height 9
click at [64, 268] on p at bounding box center [301, 272] width 477 height 9
click at [77, 268] on p at bounding box center [301, 272] width 477 height 9
click at [78, 278] on p at bounding box center [301, 282] width 477 height 9
click at [71, 268] on p at bounding box center [301, 272] width 477 height 9
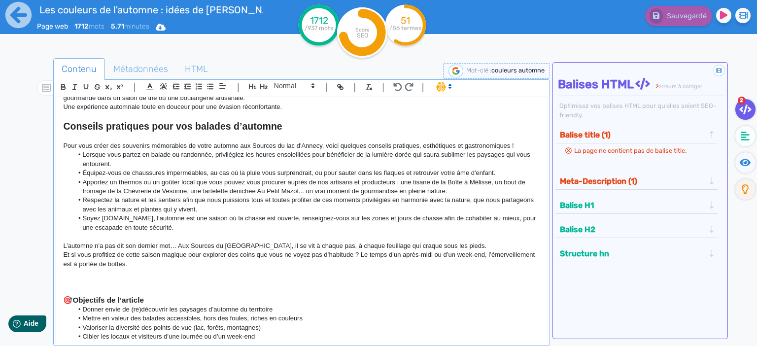
click at [77, 278] on p at bounding box center [301, 282] width 477 height 9
click at [77, 268] on p at bounding box center [301, 272] width 477 height 9
click at [121, 253] on p "Et si vous profitiez de cette saison magique pour explorer des coins que vous n…" at bounding box center [301, 259] width 477 height 18
click at [210, 256] on p "Et si vous profitiez de cette saison magique pour explorer des coins que vous n…" at bounding box center [301, 259] width 477 height 18
click at [340, 259] on p "Et si vous profitiez de cette saison magique pour explorer des coins que vous n…" at bounding box center [301, 259] width 477 height 18
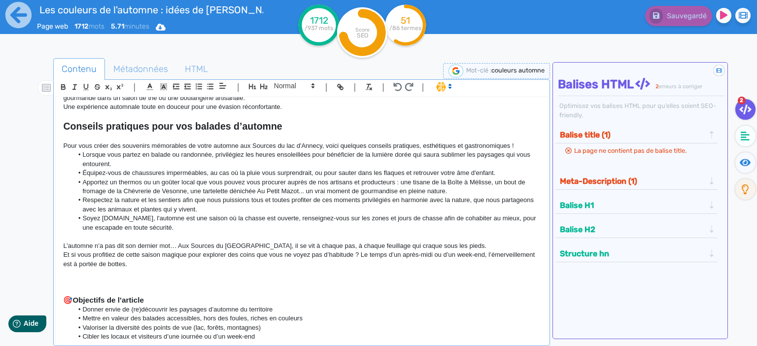
click at [378, 250] on p "Et si vous profitiez de cette saison magique pour explorer des coins que vous n…" at bounding box center [301, 259] width 477 height 18
click at [363, 250] on p "Et si vous profitiez de cette saison magique pour explorer des coins que vous n…" at bounding box center [301, 259] width 477 height 18
click at [358, 250] on p "Et si vous profitiez de cette saison magique pour explorer des coins que vous n…" at bounding box center [301, 259] width 477 height 18
click at [361, 250] on p "Et si vous profitiez de cette saison magique pour explorer des coins que vous n…" at bounding box center [301, 259] width 477 height 18
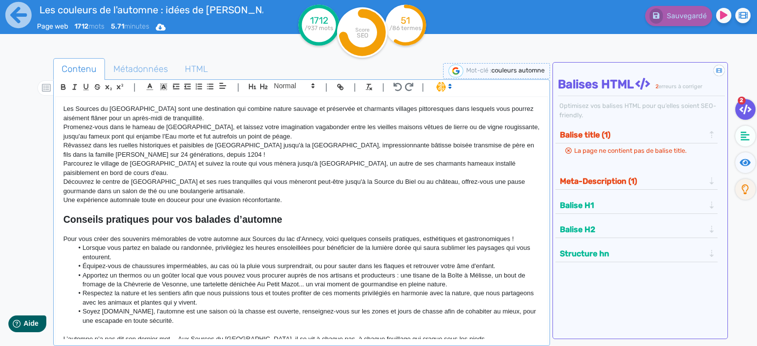
scroll to position [552, 0]
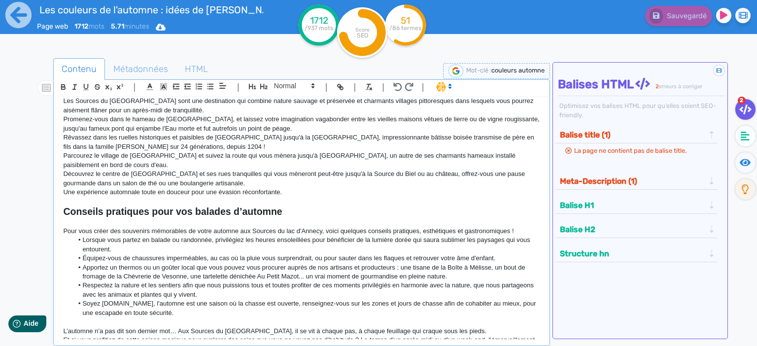
click at [282, 178] on p "Découvrez le centre de [GEOGRAPHIC_DATA] et ses rues tranquilles qui vous mèner…" at bounding box center [301, 178] width 477 height 18
click at [318, 188] on p "Une expérience automnale toute en douceur pour une évasion réconfortante." at bounding box center [301, 192] width 477 height 9
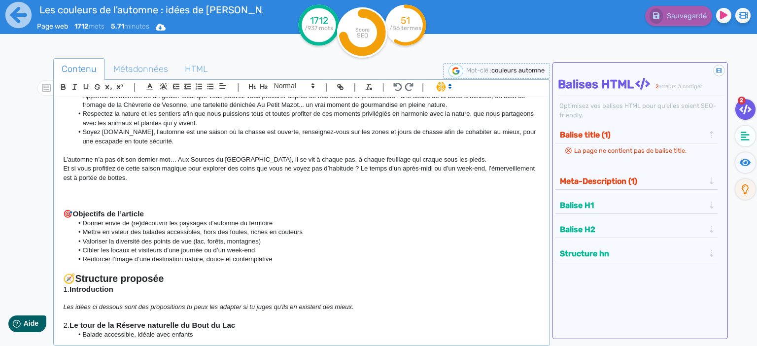
scroll to position [979, 0]
